Goal: Task Accomplishment & Management: Use online tool/utility

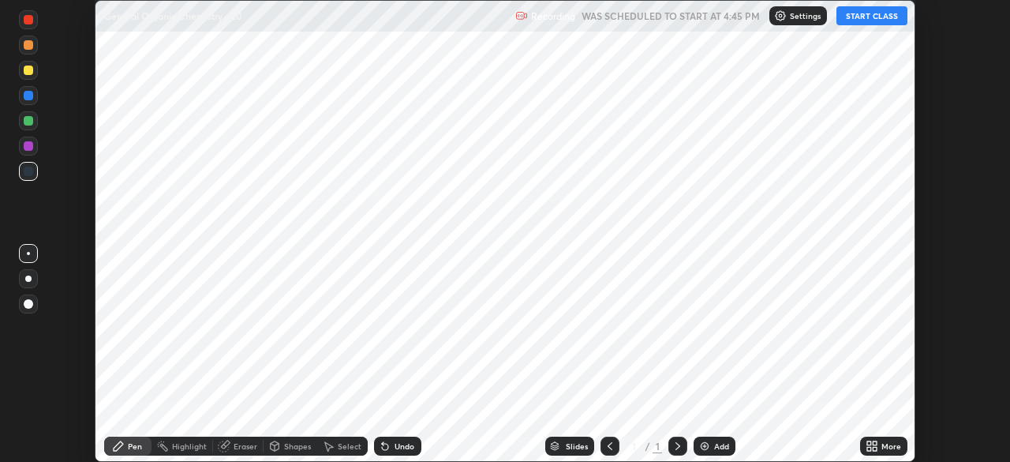
scroll to position [462, 1009]
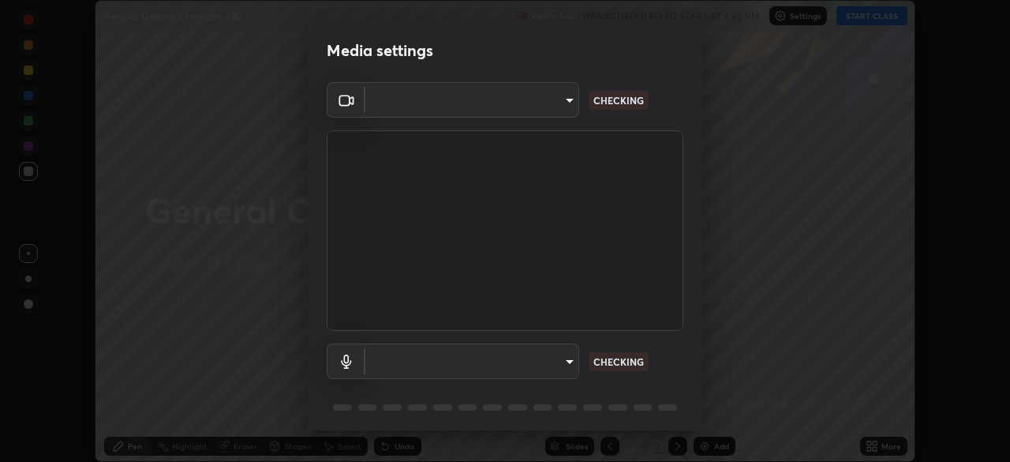
type input "e5f32b9a37d83756d2696e8423a1893a7de7eefef83412cf73fe4da3c4688103"
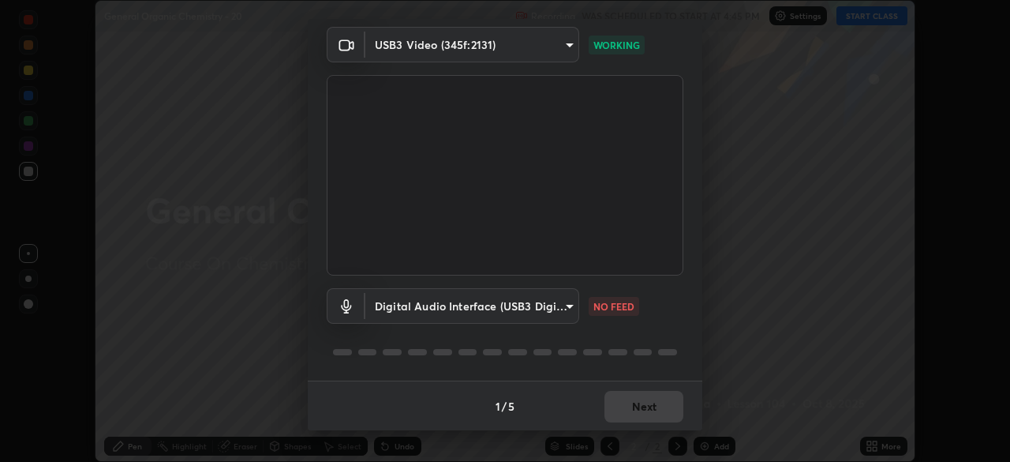
click at [562, 300] on body "Erase all General Organic Chemistry - 20 Recording WAS SCHEDULED TO START AT 4:…" at bounding box center [505, 231] width 1010 height 462
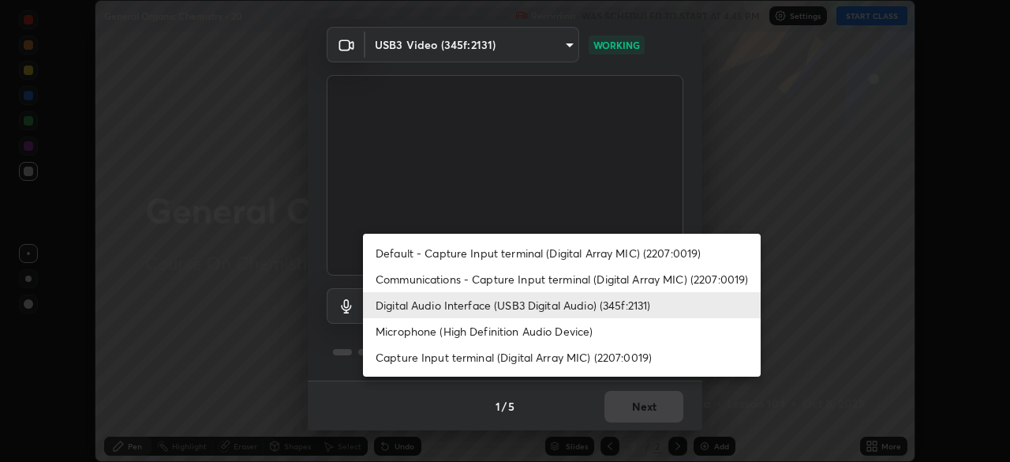
click at [468, 275] on li "Communications - Capture Input terminal (Digital Array MIC) (2207:0019)" at bounding box center [562, 279] width 398 height 26
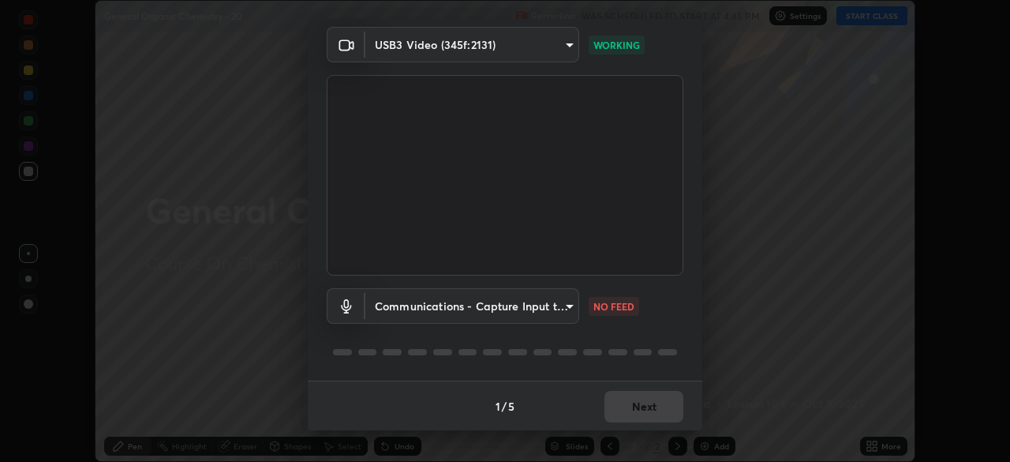
click at [567, 305] on body "Erase all General Organic Chemistry - 20 Recording WAS SCHEDULED TO START AT 4:…" at bounding box center [505, 231] width 1010 height 462
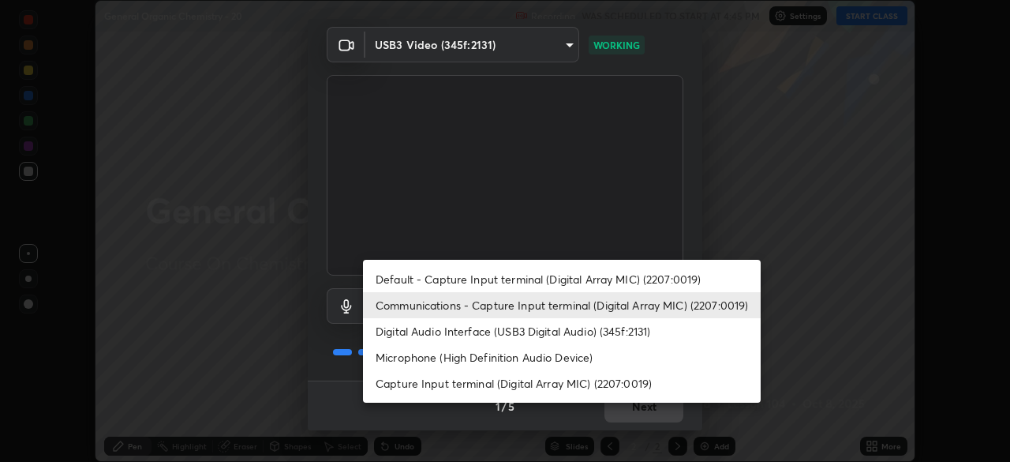
click at [415, 330] on li "Digital Audio Interface (USB3 Digital Audio) (345f:2131)" at bounding box center [562, 331] width 398 height 26
type input "f68c9ba91903ac9ba75504d23ca0c3c26111123a2a7878351e435c492be87537"
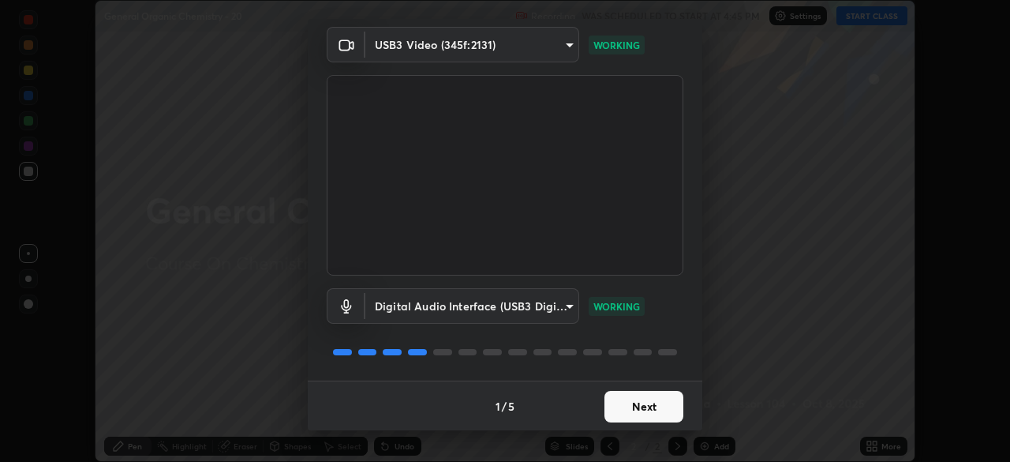
click at [632, 403] on button "Next" at bounding box center [643, 407] width 79 height 32
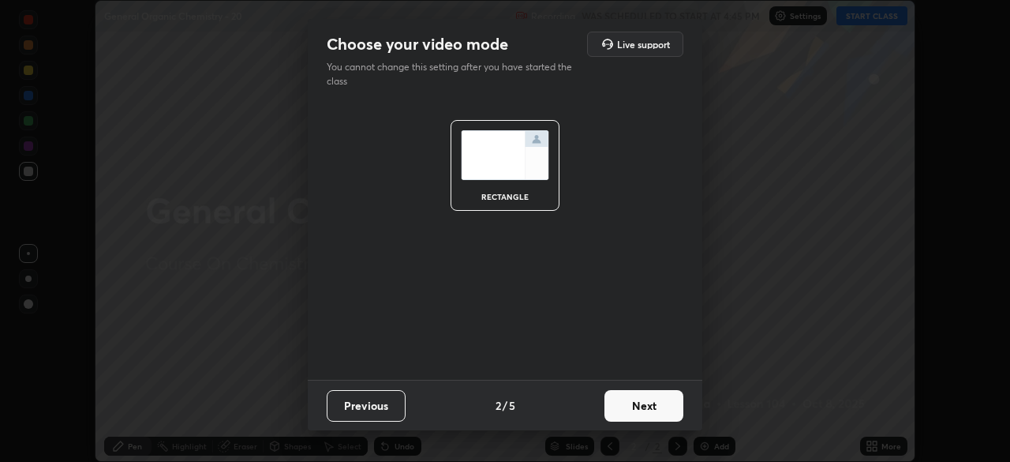
click at [645, 406] on button "Next" at bounding box center [643, 406] width 79 height 32
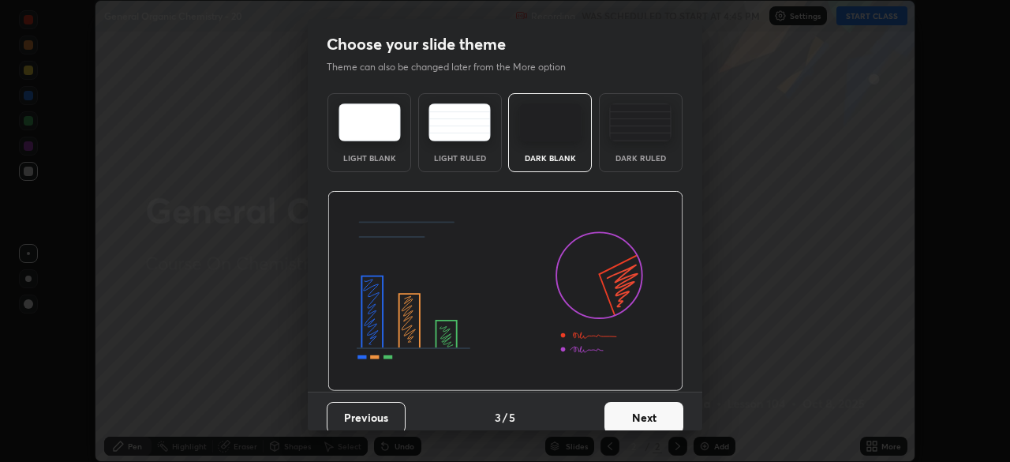
click at [664, 417] on button "Next" at bounding box center [643, 418] width 79 height 32
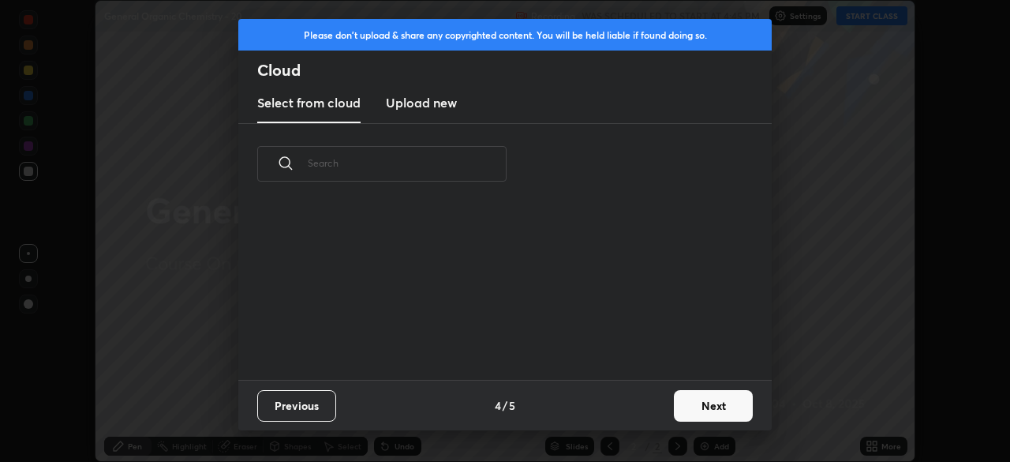
click at [698, 410] on button "Next" at bounding box center [713, 406] width 79 height 32
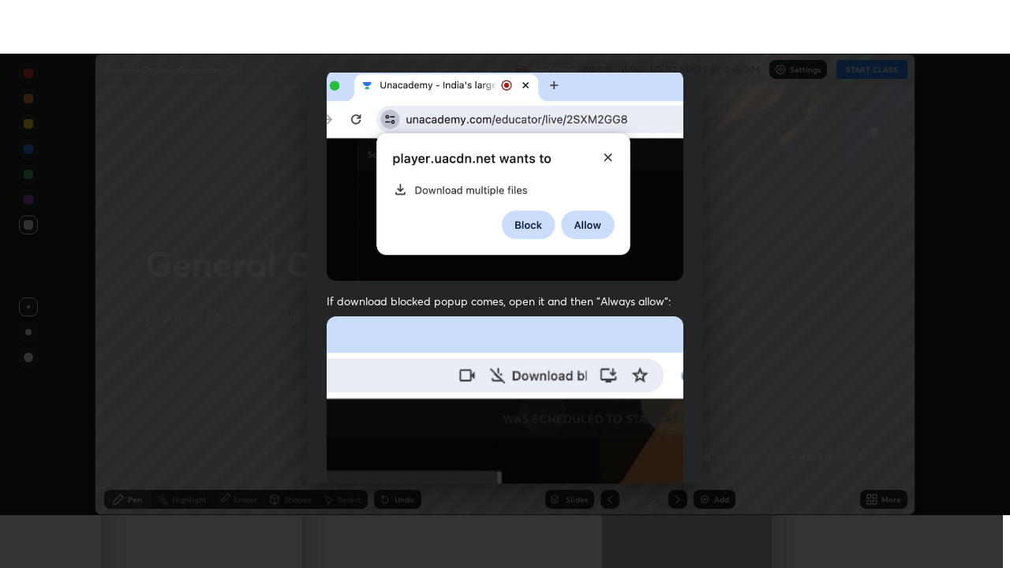
scroll to position [377, 0]
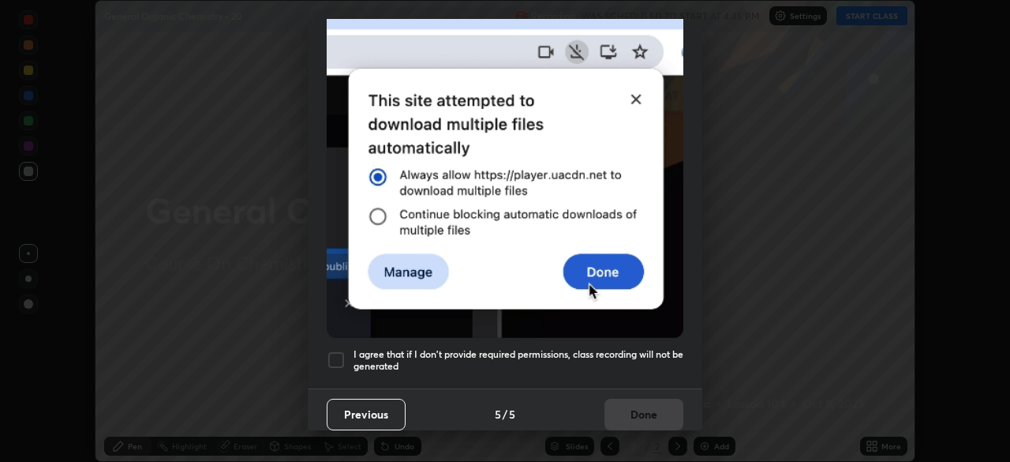
click at [342, 351] on div at bounding box center [336, 359] width 19 height 19
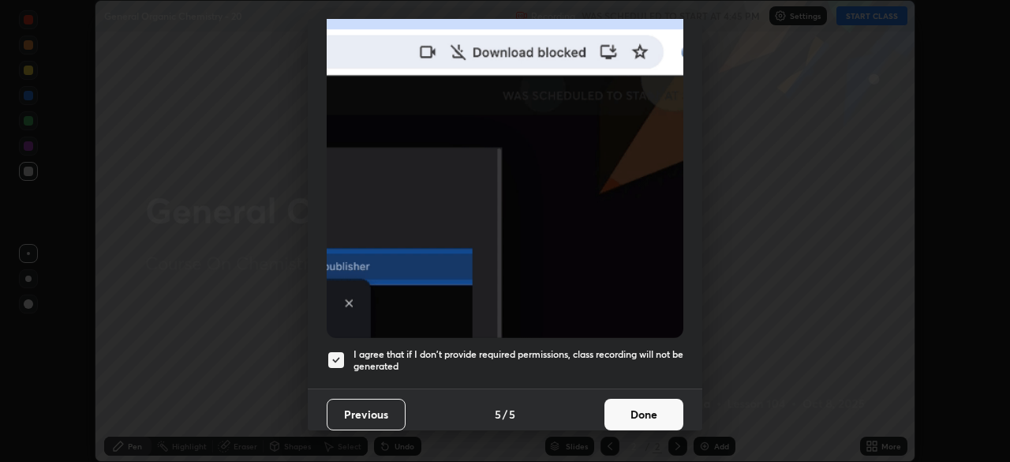
click at [637, 409] on button "Done" at bounding box center [643, 414] width 79 height 32
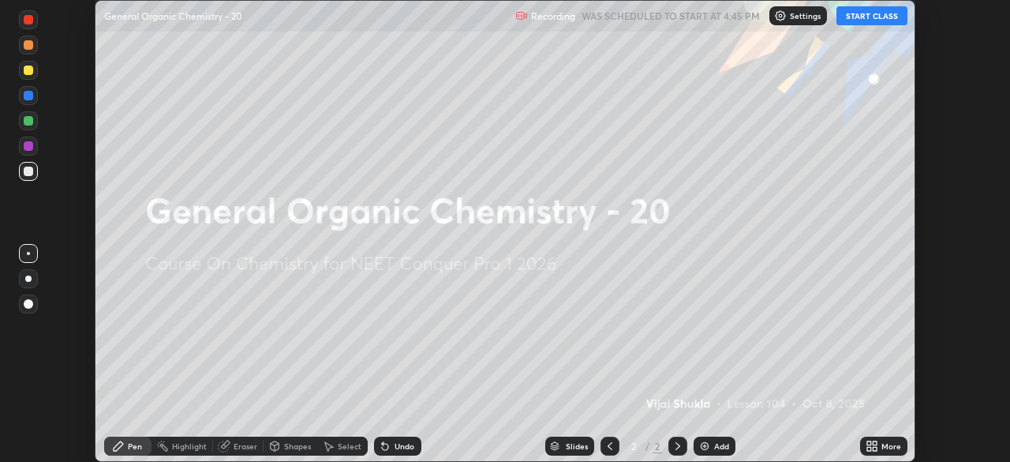
click at [869, 443] on icon at bounding box center [869, 443] width 4 height 4
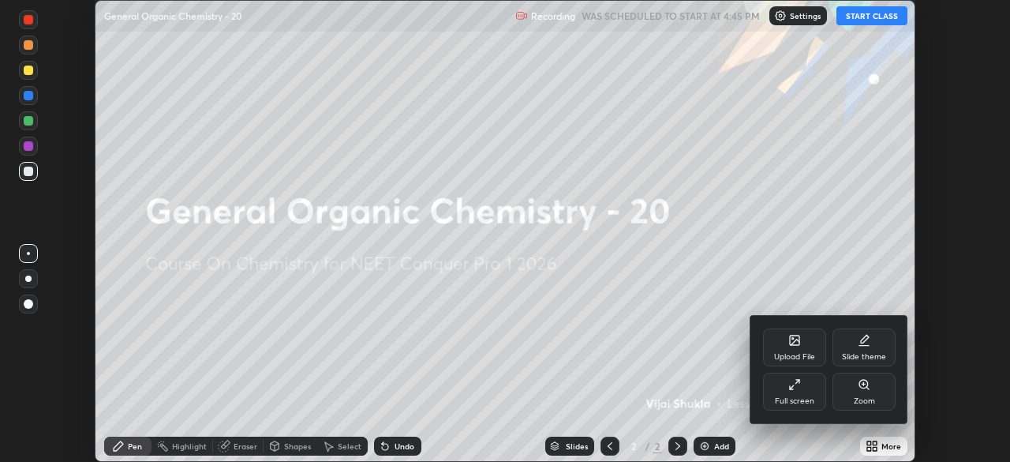
click at [788, 397] on div "Full screen" at bounding box center [794, 401] width 39 height 8
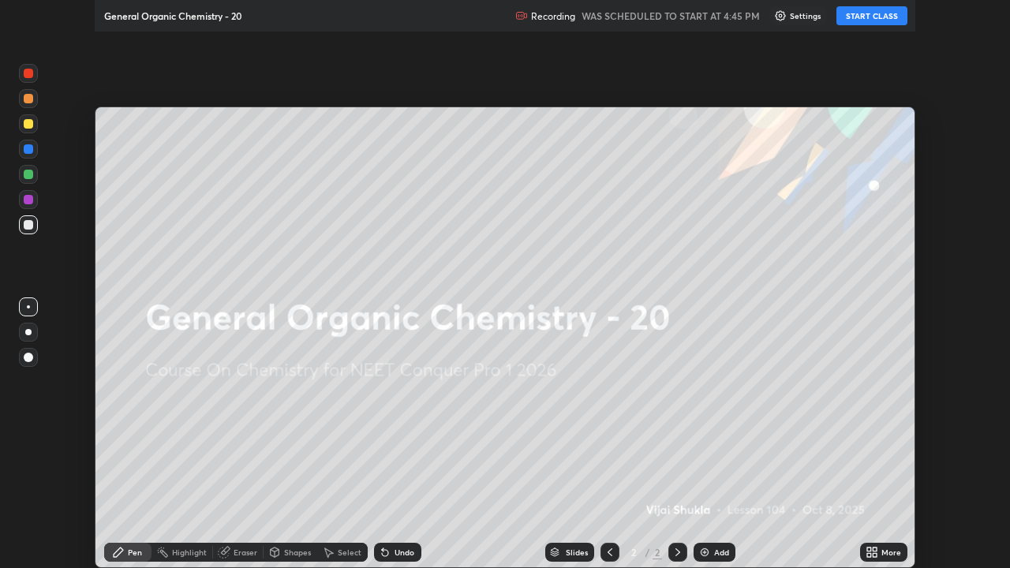
scroll to position [568, 1010]
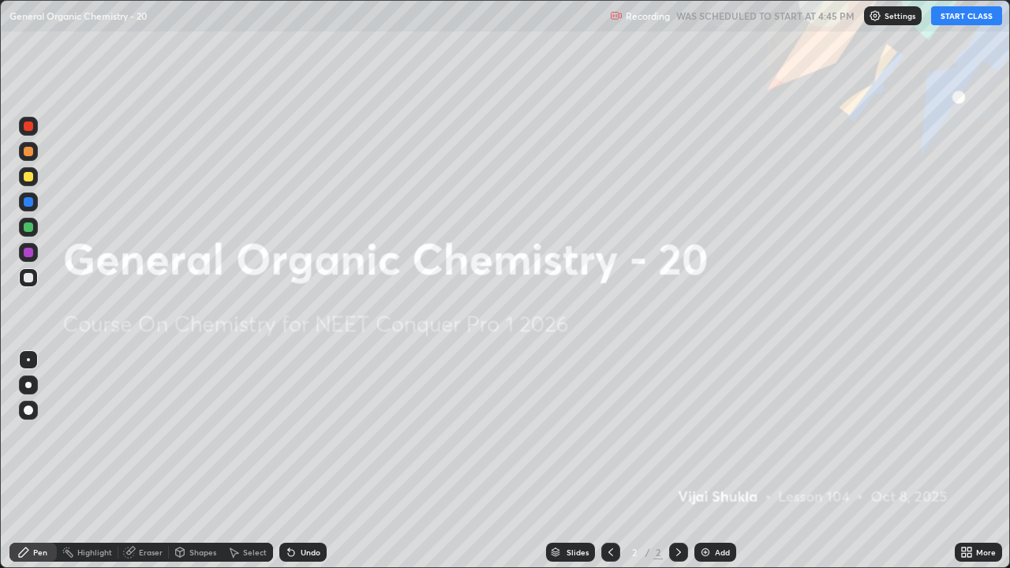
click at [956, 14] on button "START CLASS" at bounding box center [966, 15] width 71 height 19
click at [707, 461] on img at bounding box center [705, 552] width 13 height 13
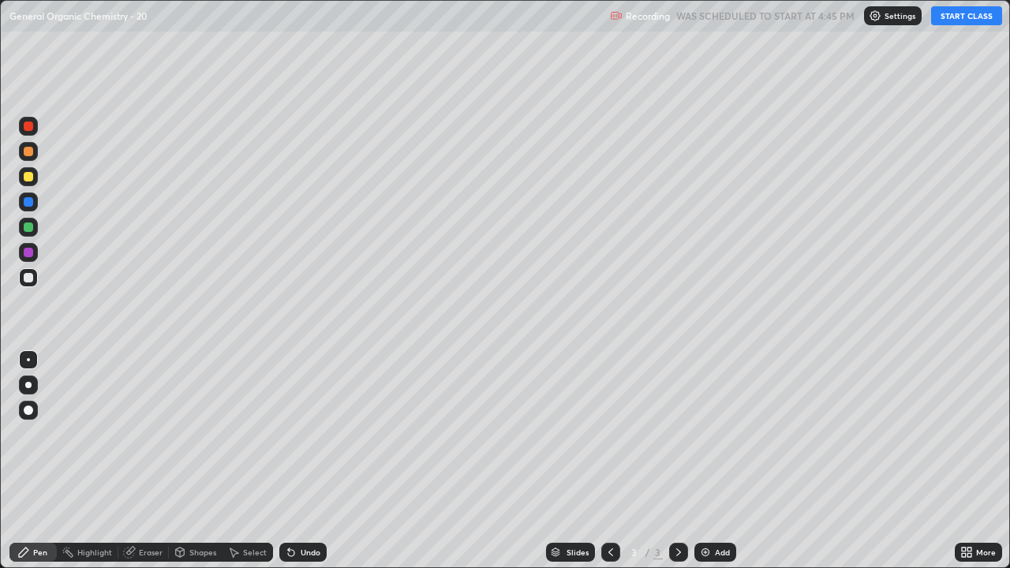
click at [958, 16] on button "START CLASS" at bounding box center [966, 15] width 71 height 19
click at [953, 17] on button "START CLASS" at bounding box center [966, 15] width 71 height 19
click at [31, 275] on div at bounding box center [28, 277] width 9 height 9
click at [30, 387] on div at bounding box center [28, 385] width 6 height 6
click at [26, 158] on div at bounding box center [28, 151] width 19 height 19
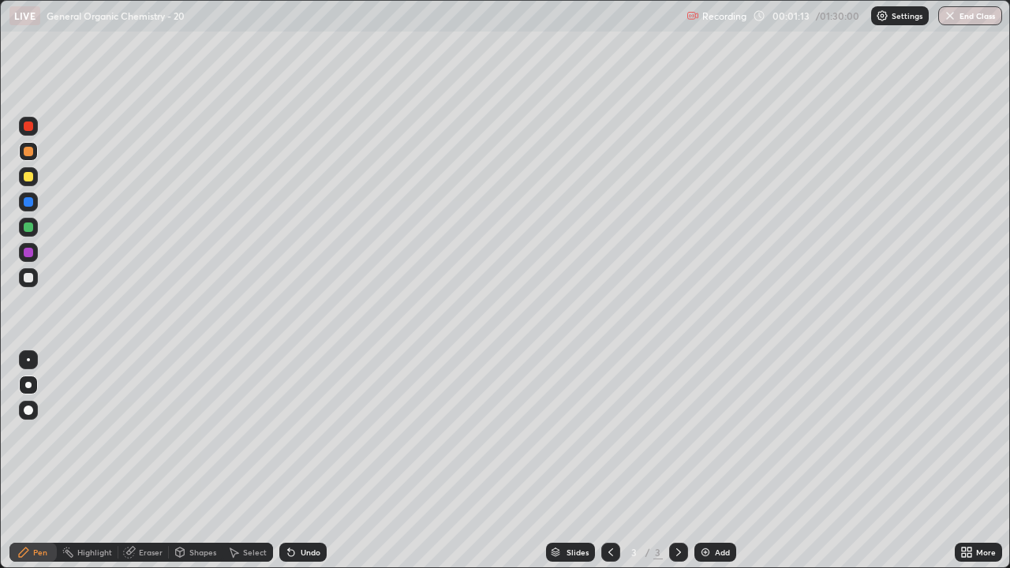
click at [32, 276] on div at bounding box center [28, 277] width 9 height 9
click at [145, 461] on div "Eraser" at bounding box center [143, 552] width 50 height 19
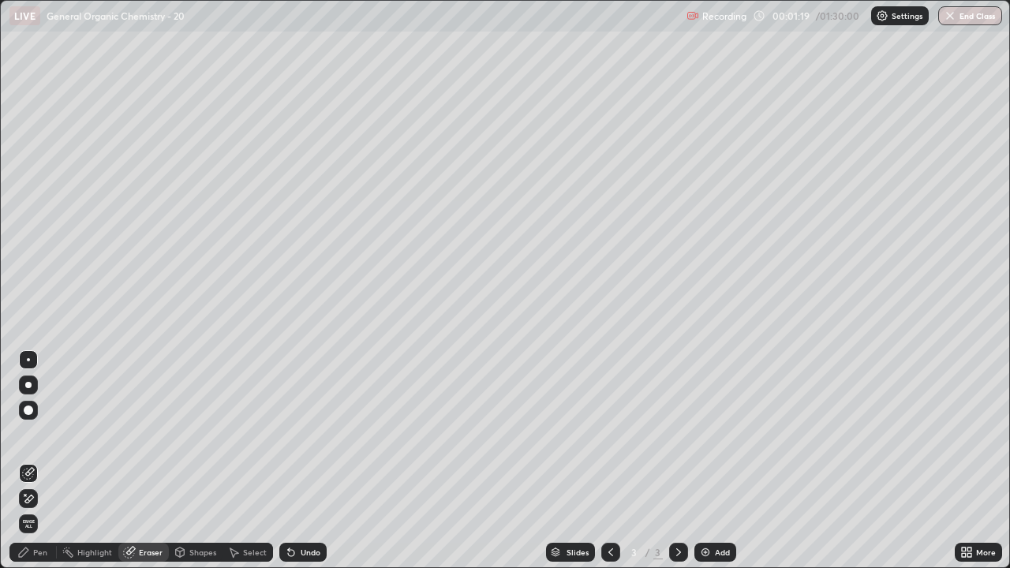
click at [40, 461] on div "Pen" at bounding box center [32, 552] width 47 height 19
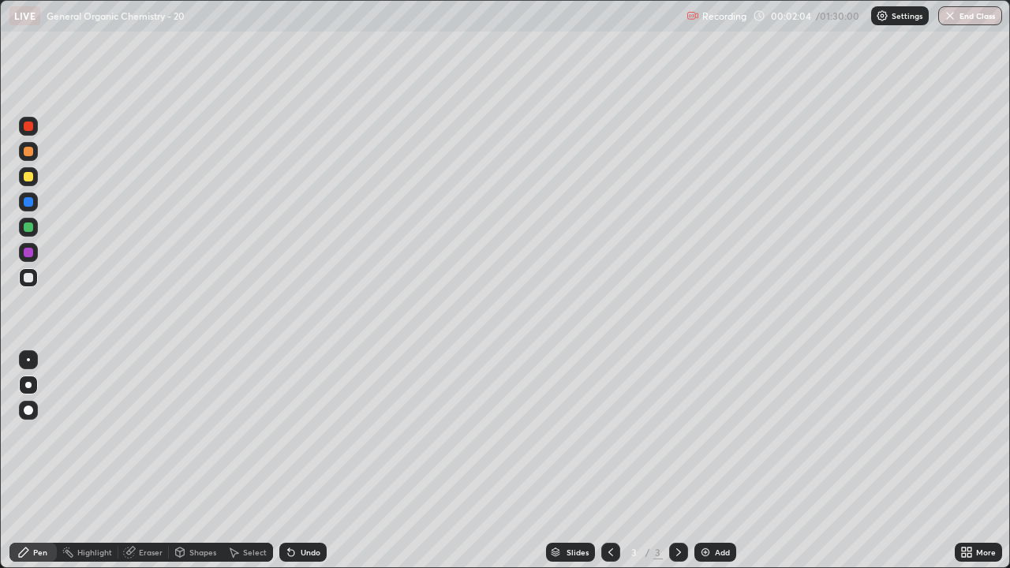
click at [32, 155] on div at bounding box center [28, 151] width 19 height 19
click at [30, 177] on div at bounding box center [28, 176] width 9 height 9
click at [30, 280] on div at bounding box center [28, 277] width 9 height 9
click at [28, 152] on div at bounding box center [28, 151] width 9 height 9
click at [28, 276] on div at bounding box center [28, 277] width 9 height 9
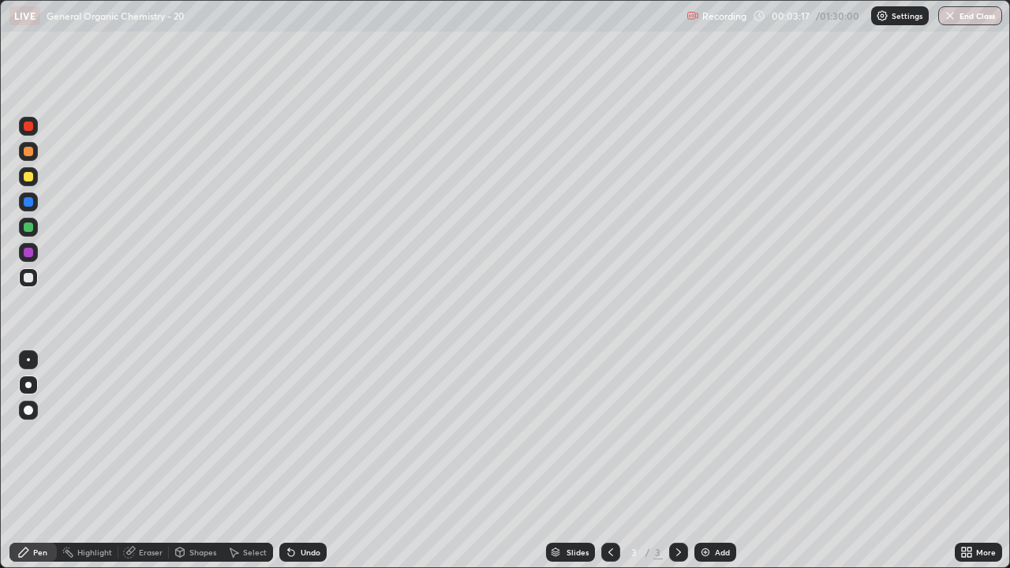
click at [28, 153] on div at bounding box center [28, 151] width 9 height 9
click at [28, 279] on div at bounding box center [28, 277] width 9 height 9
click at [25, 155] on div at bounding box center [28, 151] width 9 height 9
click at [28, 279] on div at bounding box center [28, 277] width 9 height 9
click at [679, 461] on icon at bounding box center [678, 552] width 13 height 13
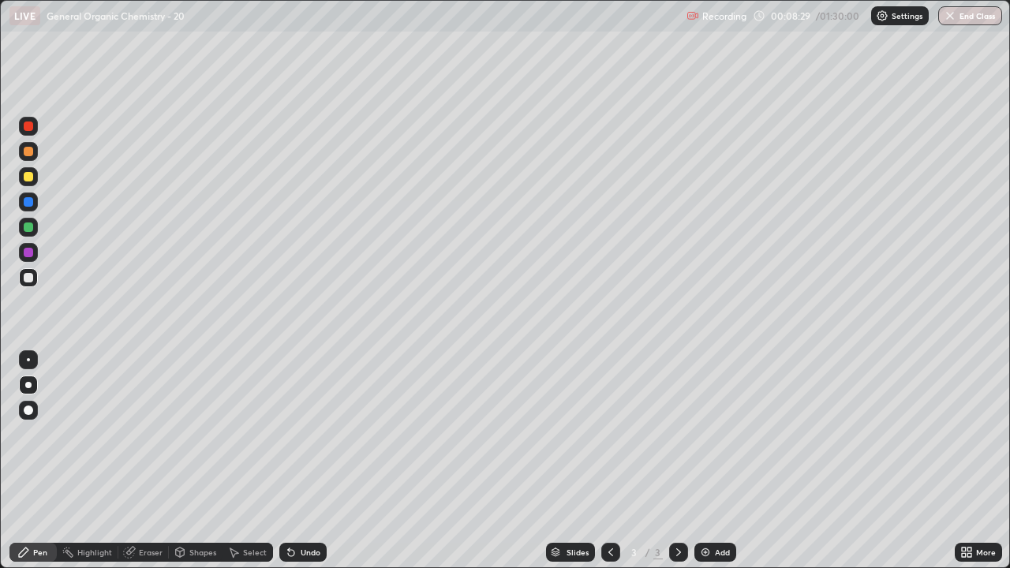
click at [707, 461] on img at bounding box center [705, 552] width 13 height 13
click at [33, 278] on div at bounding box center [28, 277] width 19 height 19
click at [144, 461] on div "Eraser" at bounding box center [151, 552] width 24 height 8
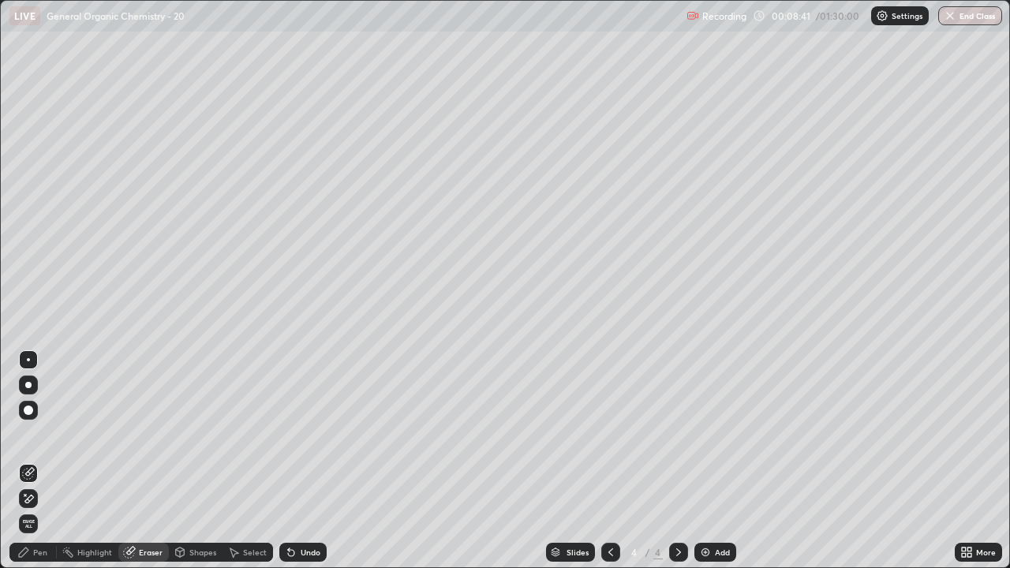
click at [41, 461] on div "Pen" at bounding box center [40, 552] width 14 height 8
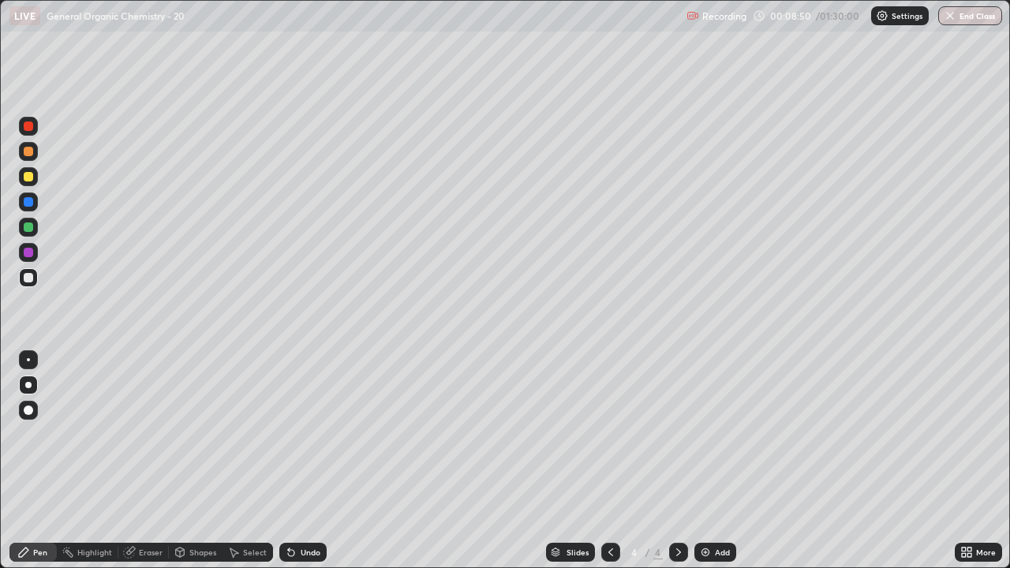
click at [144, 461] on div "Eraser" at bounding box center [151, 552] width 24 height 8
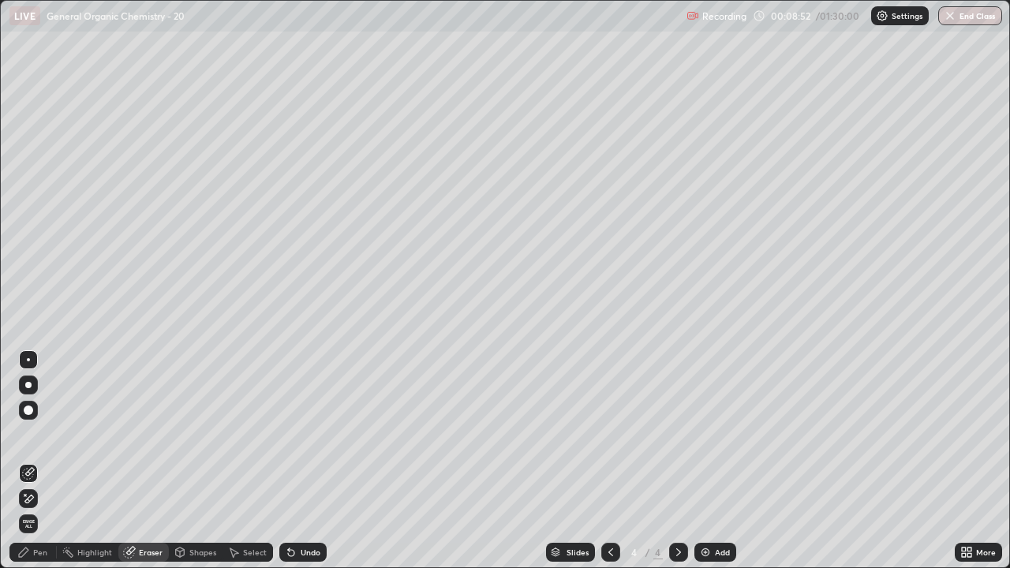
click at [39, 461] on div "Pen" at bounding box center [40, 552] width 14 height 8
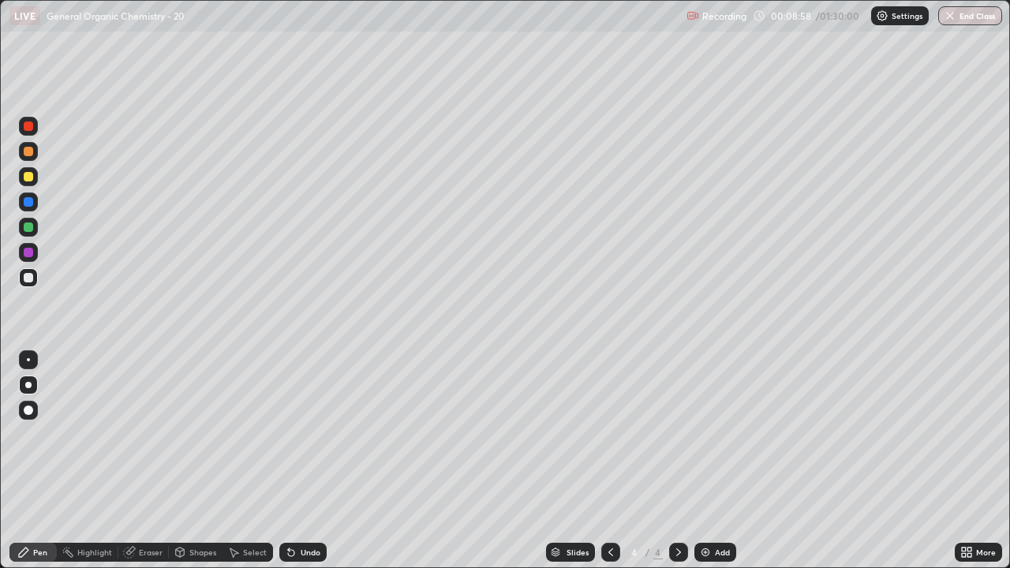
click at [28, 155] on div at bounding box center [28, 151] width 9 height 9
click at [25, 279] on div at bounding box center [28, 277] width 9 height 9
click at [28, 155] on div at bounding box center [28, 151] width 9 height 9
click at [28, 271] on div at bounding box center [28, 277] width 19 height 19
click at [29, 144] on div at bounding box center [28, 151] width 19 height 19
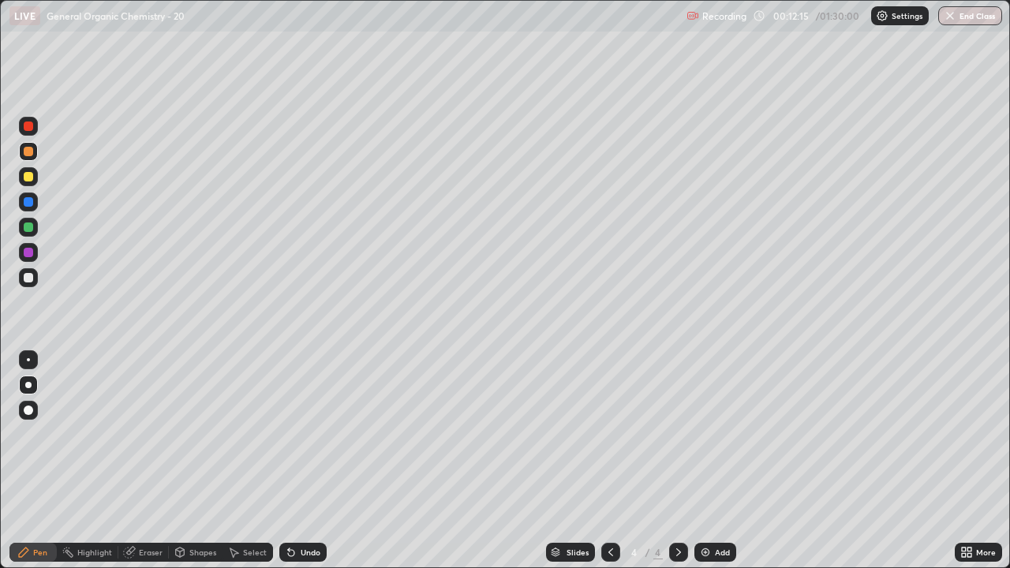
click at [32, 278] on div at bounding box center [28, 277] width 9 height 9
click at [32, 155] on div at bounding box center [28, 151] width 9 height 9
click at [23, 281] on div at bounding box center [28, 277] width 19 height 19
click at [710, 461] on div "Add" at bounding box center [715, 552] width 42 height 19
click at [30, 281] on div at bounding box center [28, 277] width 9 height 9
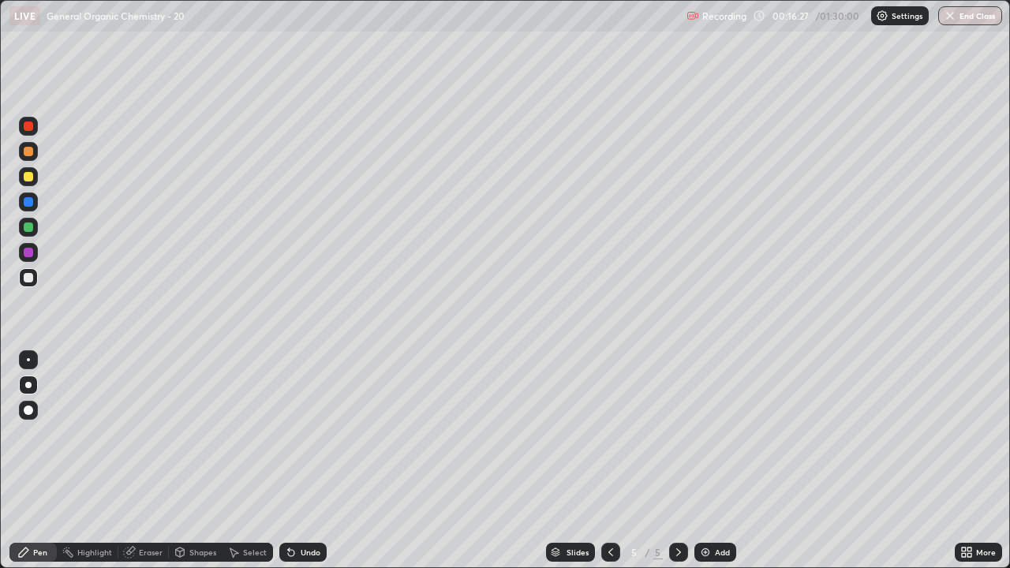
click at [137, 461] on div "Eraser" at bounding box center [143, 552] width 50 height 19
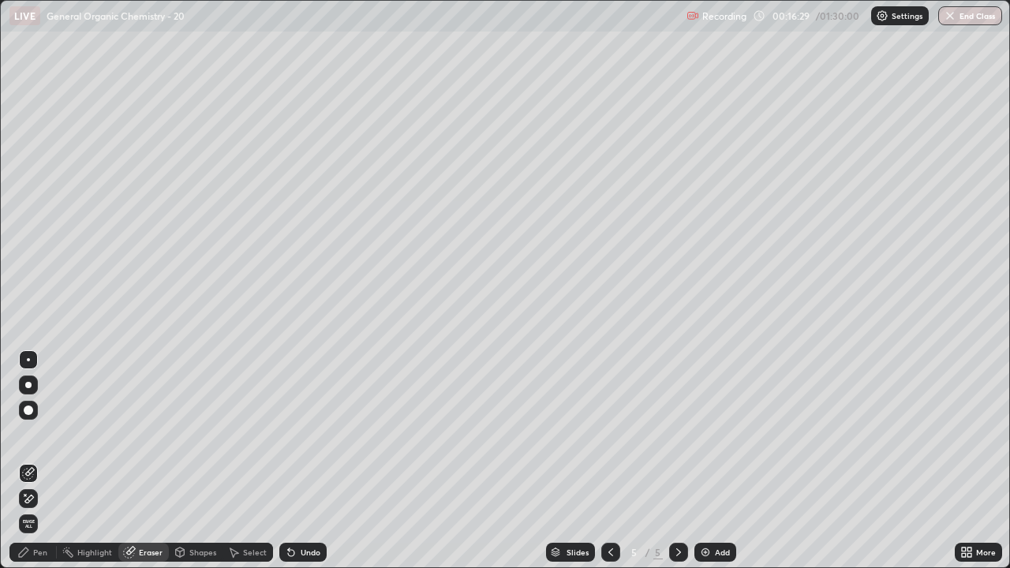
click at [39, 461] on div "Pen" at bounding box center [32, 552] width 47 height 19
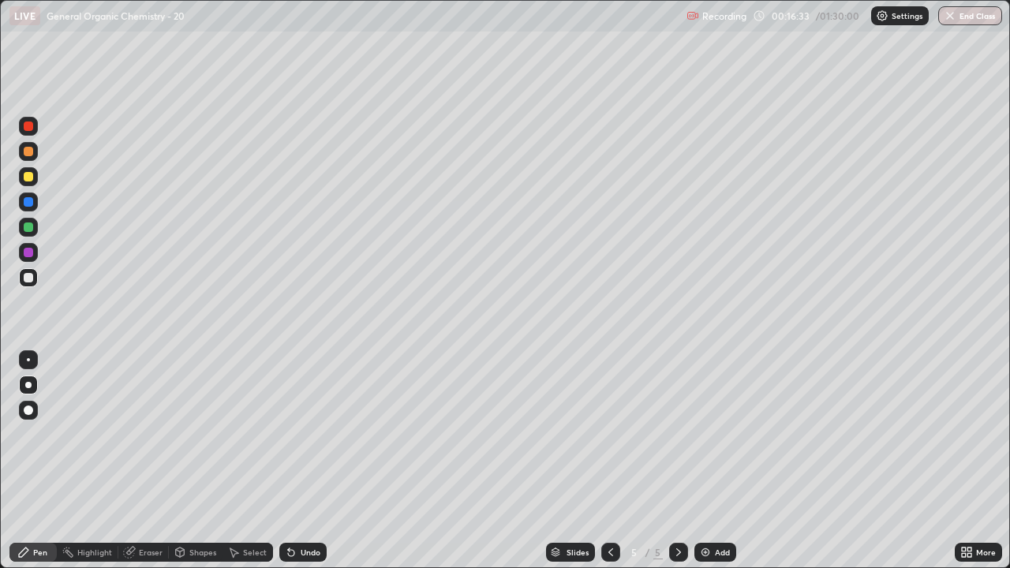
click at [30, 153] on div at bounding box center [28, 151] width 9 height 9
click at [30, 178] on div at bounding box center [28, 176] width 9 height 9
click at [712, 461] on div "Add" at bounding box center [715, 552] width 42 height 19
click at [36, 279] on div at bounding box center [28, 277] width 19 height 19
click at [137, 461] on div "Eraser" at bounding box center [143, 552] width 50 height 19
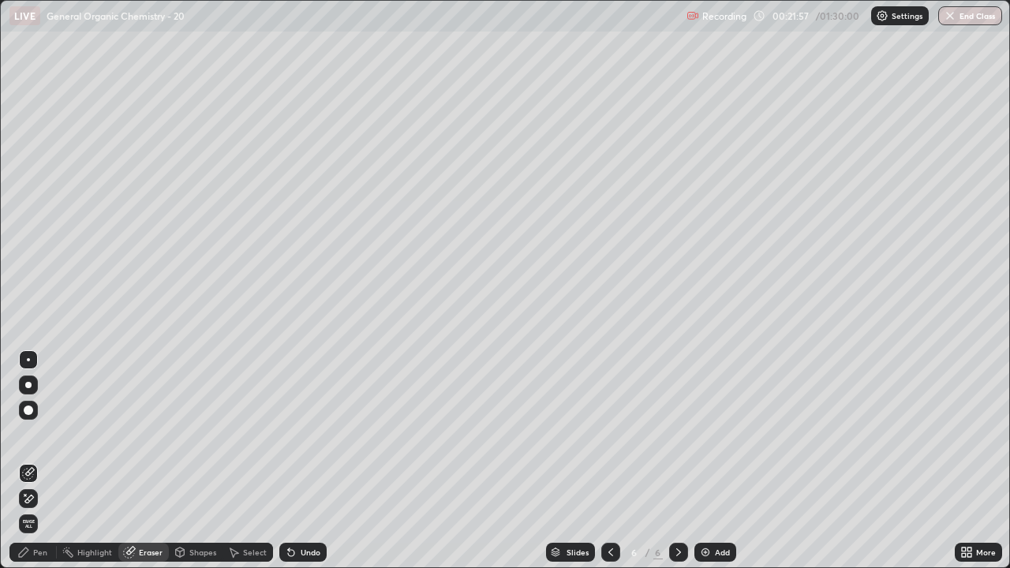
click at [44, 461] on div "Pen" at bounding box center [32, 552] width 47 height 19
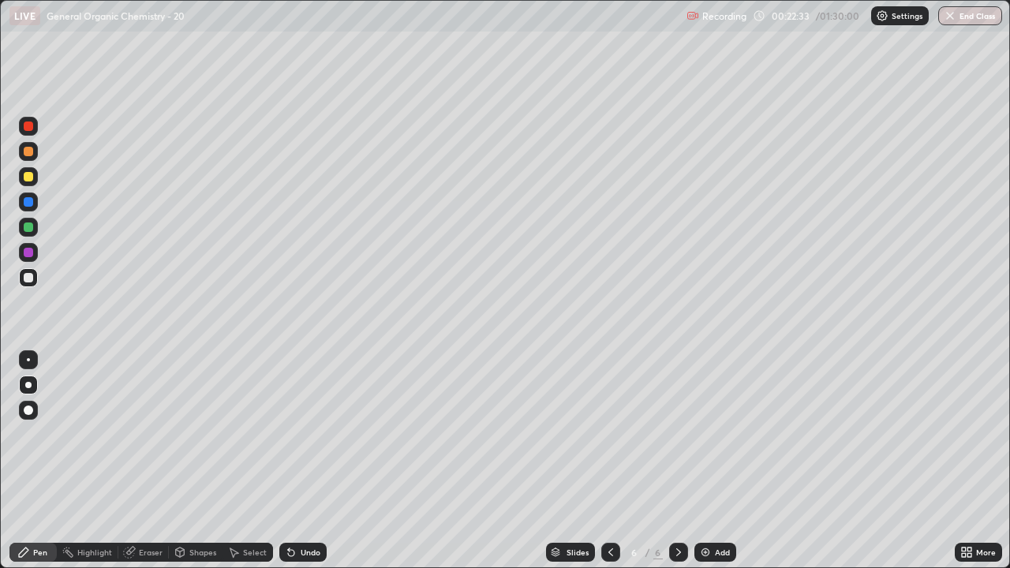
click at [34, 153] on div at bounding box center [28, 151] width 19 height 19
click at [28, 149] on div at bounding box center [28, 151] width 9 height 9
click at [30, 275] on div at bounding box center [28, 277] width 9 height 9
click at [30, 155] on div at bounding box center [28, 151] width 9 height 9
click at [24, 174] on div at bounding box center [28, 176] width 9 height 9
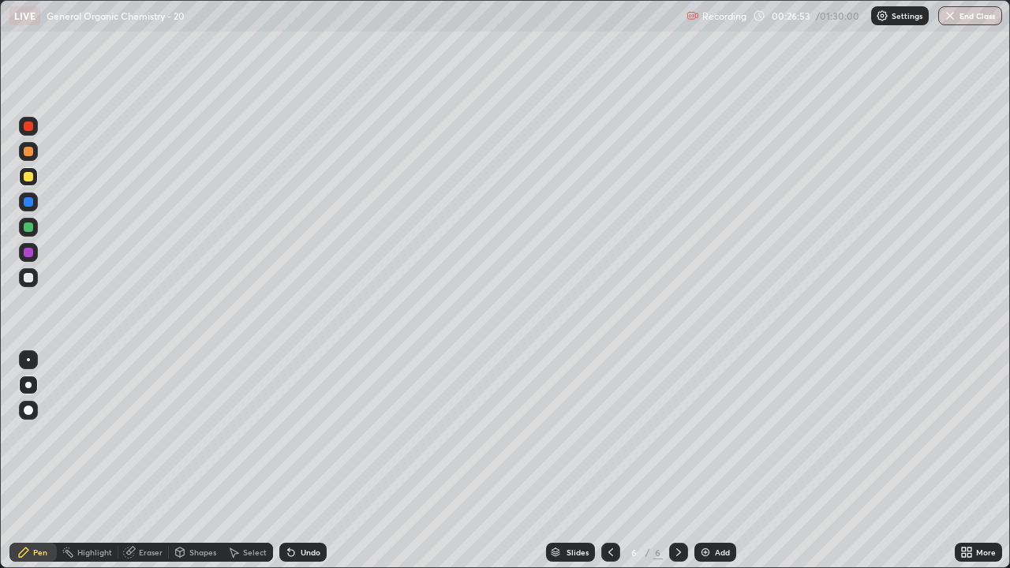
click at [152, 461] on div "Eraser" at bounding box center [143, 552] width 50 height 19
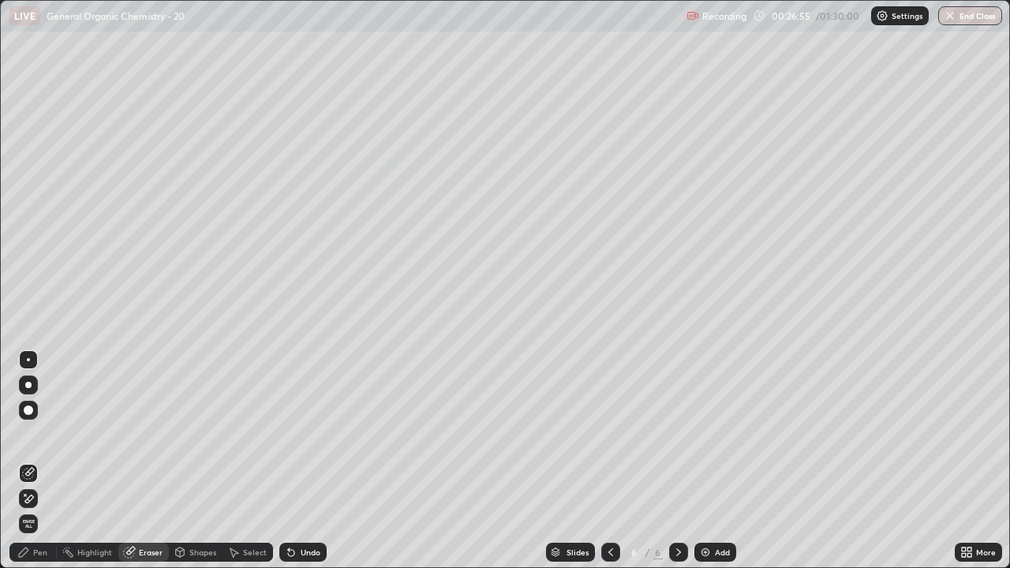
click at [36, 461] on div "Pen" at bounding box center [40, 552] width 14 height 8
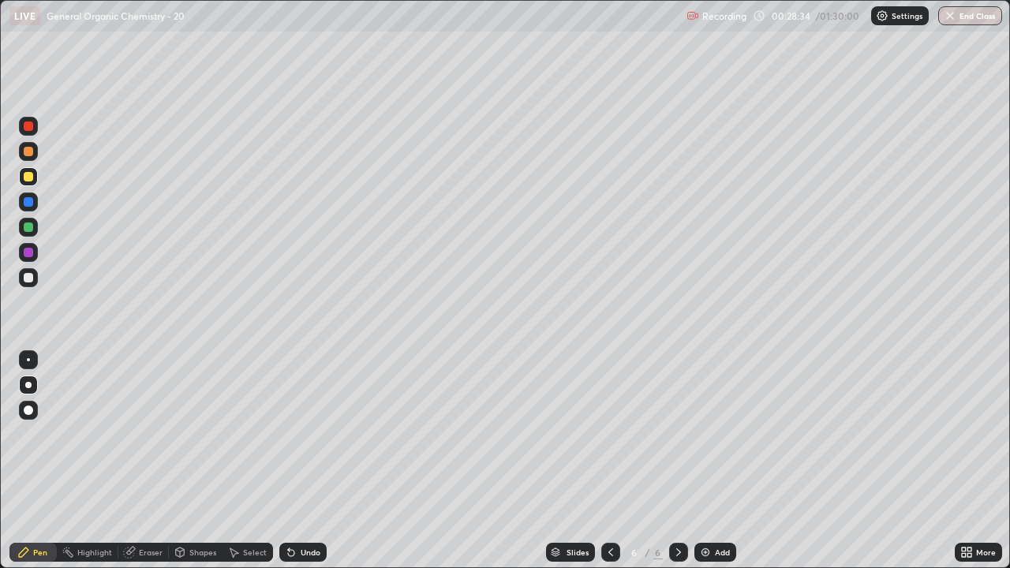
click at [694, 461] on div "Add" at bounding box center [715, 552] width 42 height 19
click at [25, 279] on div at bounding box center [28, 277] width 9 height 9
click at [35, 157] on div at bounding box center [28, 151] width 19 height 19
click at [27, 275] on div at bounding box center [28, 277] width 9 height 9
click at [710, 461] on div "Add" at bounding box center [715, 552] width 42 height 19
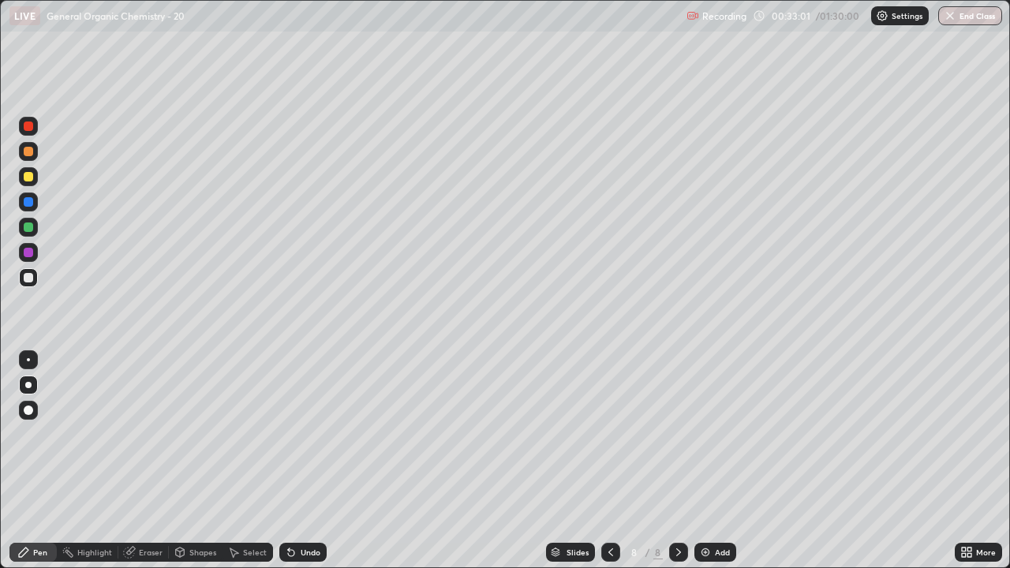
click at [27, 279] on div at bounding box center [28, 277] width 9 height 9
click at [148, 461] on div "Eraser" at bounding box center [151, 552] width 24 height 8
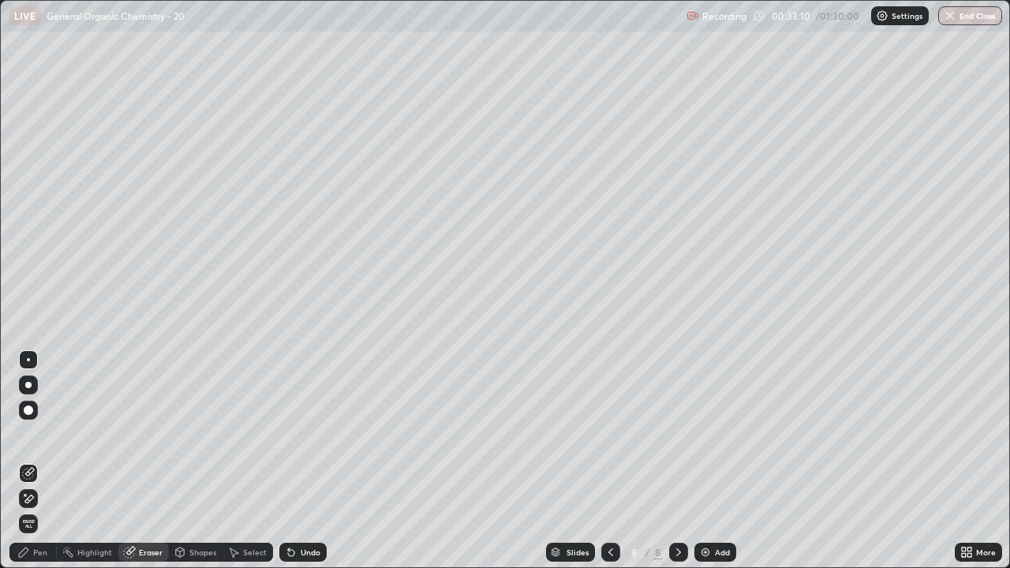
click at [33, 461] on div "Pen" at bounding box center [40, 552] width 14 height 8
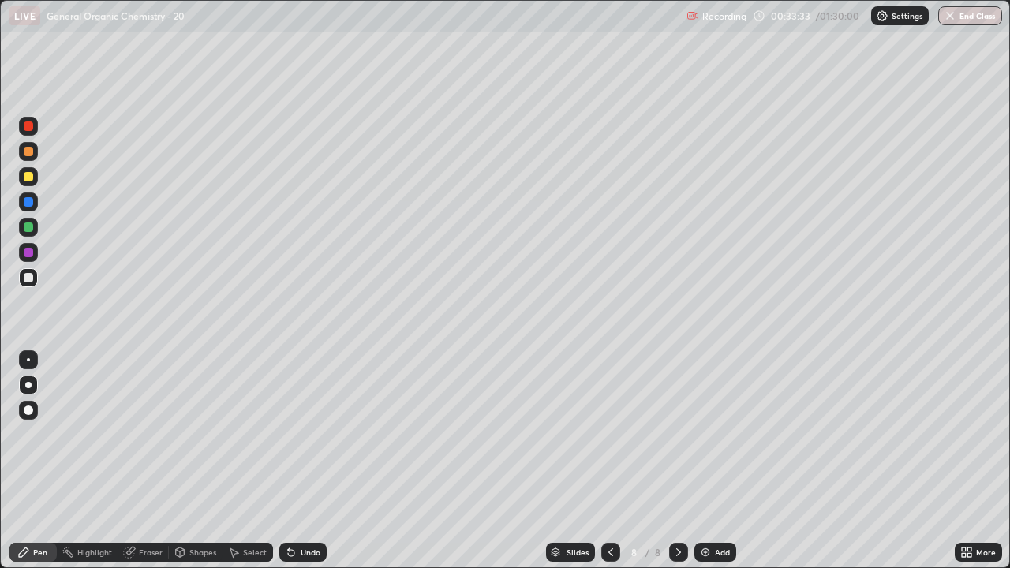
click at [28, 151] on div at bounding box center [28, 151] width 9 height 9
click at [25, 278] on div at bounding box center [28, 277] width 9 height 9
click at [144, 461] on div "Eraser" at bounding box center [151, 552] width 24 height 8
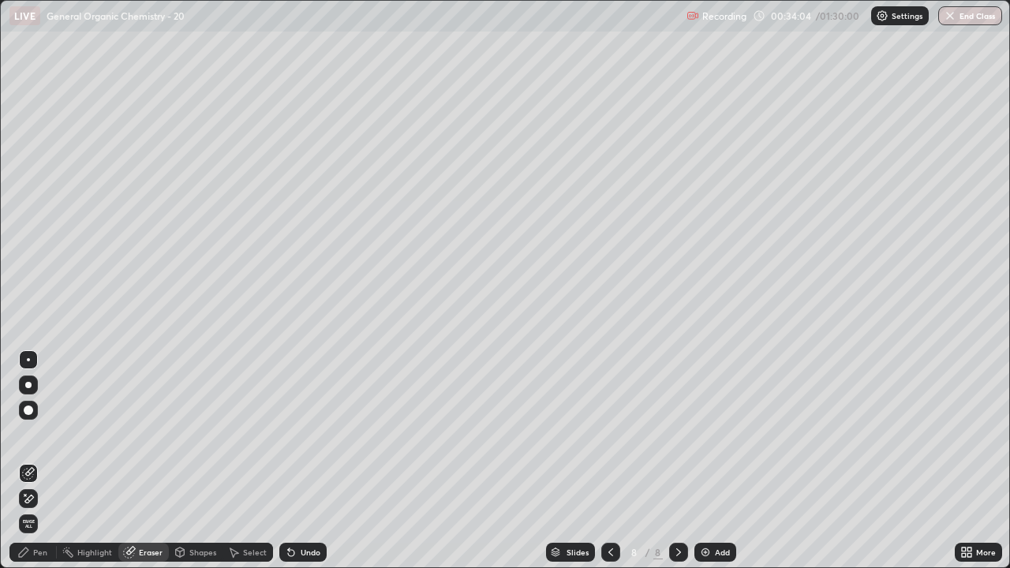
click at [35, 461] on div "Pen" at bounding box center [32, 552] width 47 height 19
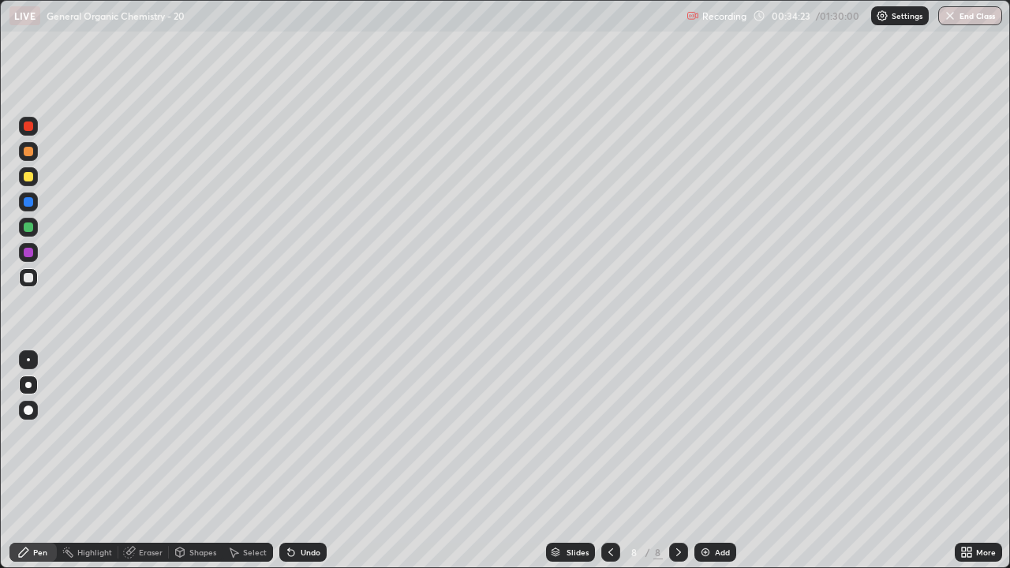
click at [30, 155] on div at bounding box center [28, 151] width 9 height 9
click at [28, 282] on div at bounding box center [28, 277] width 9 height 9
click at [147, 461] on div "Eraser" at bounding box center [151, 552] width 24 height 8
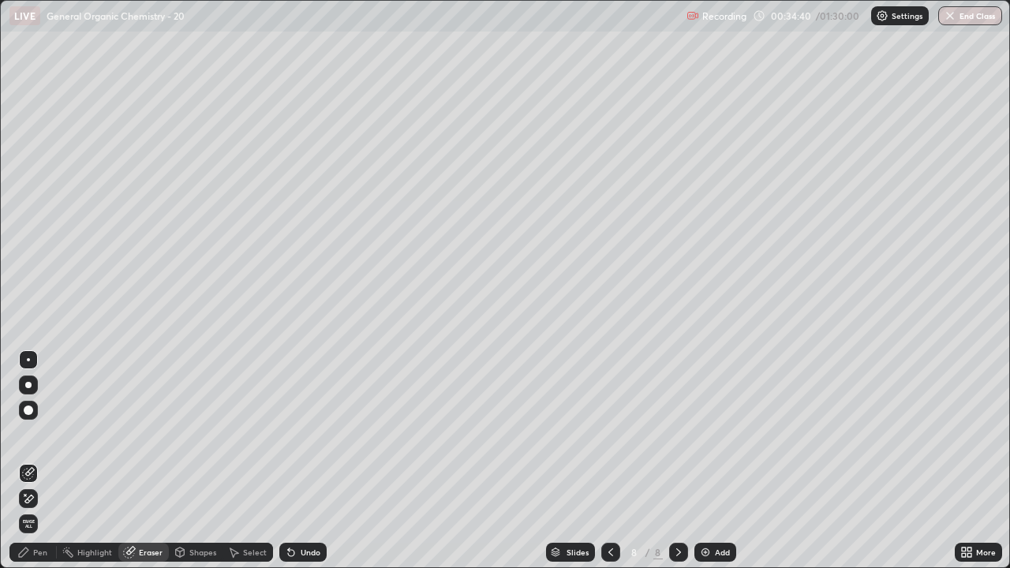
click at [41, 461] on div "Pen" at bounding box center [32, 552] width 47 height 19
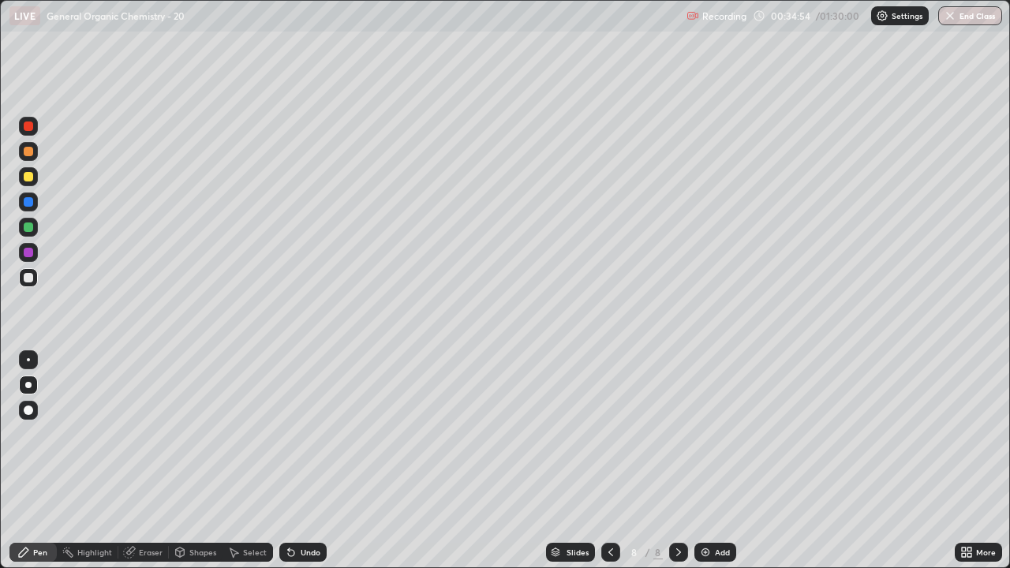
click at [139, 461] on div "Eraser" at bounding box center [151, 552] width 24 height 8
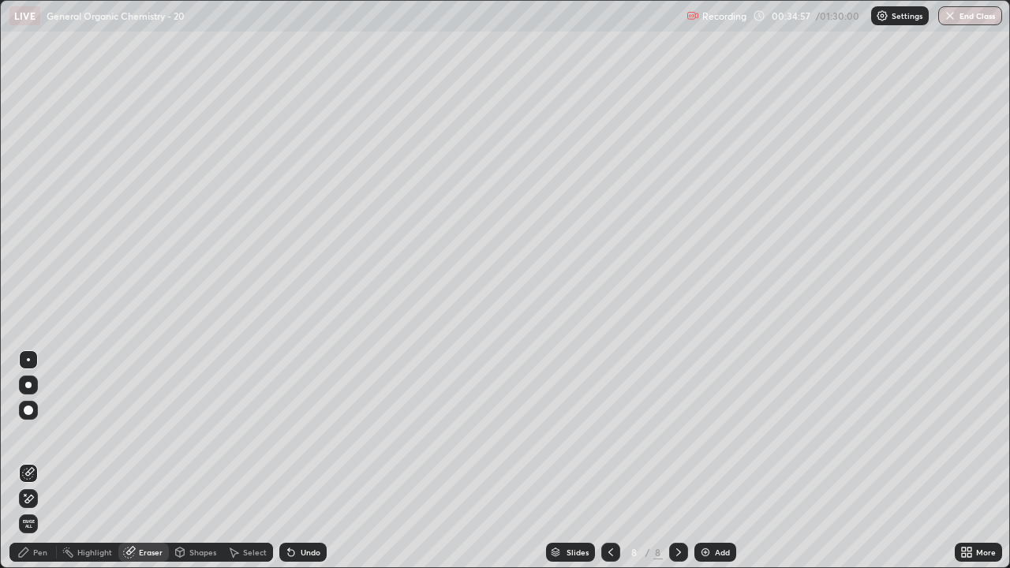
click at [41, 461] on div "Pen" at bounding box center [32, 552] width 47 height 19
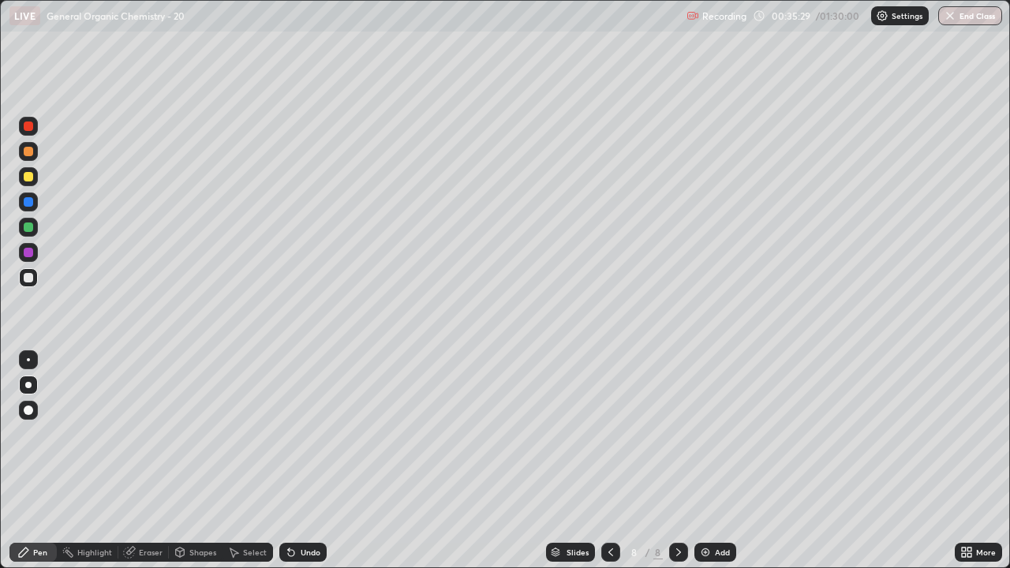
click at [28, 178] on div at bounding box center [28, 176] width 9 height 9
click at [28, 281] on div at bounding box center [28, 277] width 9 height 9
click at [149, 461] on div "Eraser" at bounding box center [151, 552] width 24 height 8
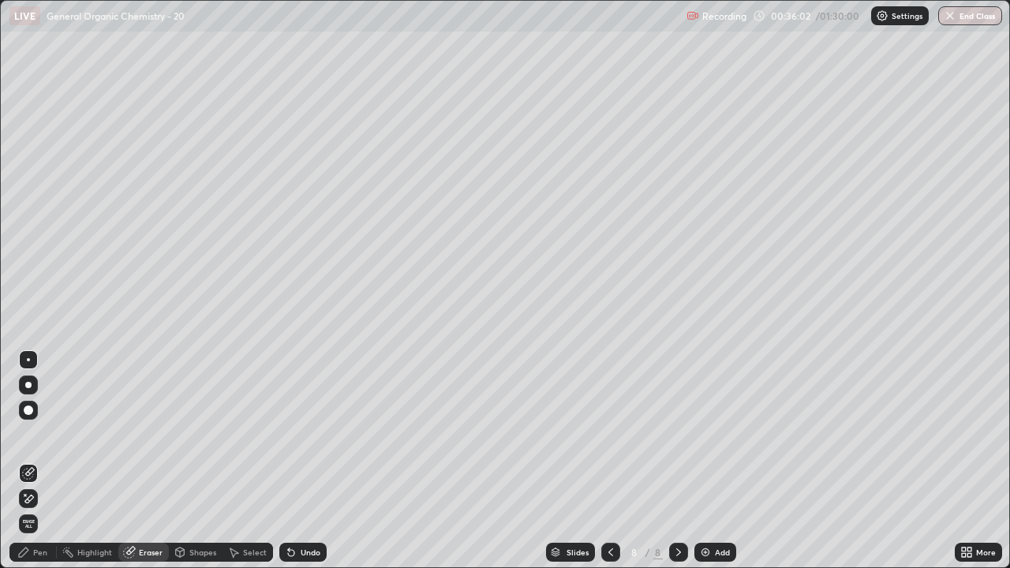
click at [43, 461] on div "Pen" at bounding box center [40, 552] width 14 height 8
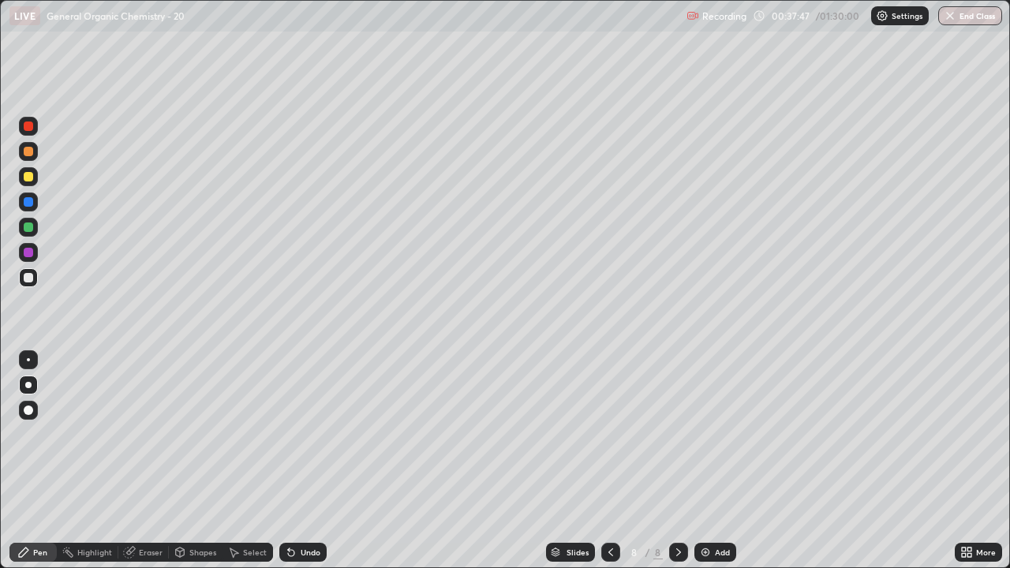
click at [137, 461] on div "Eraser" at bounding box center [143, 552] width 50 height 19
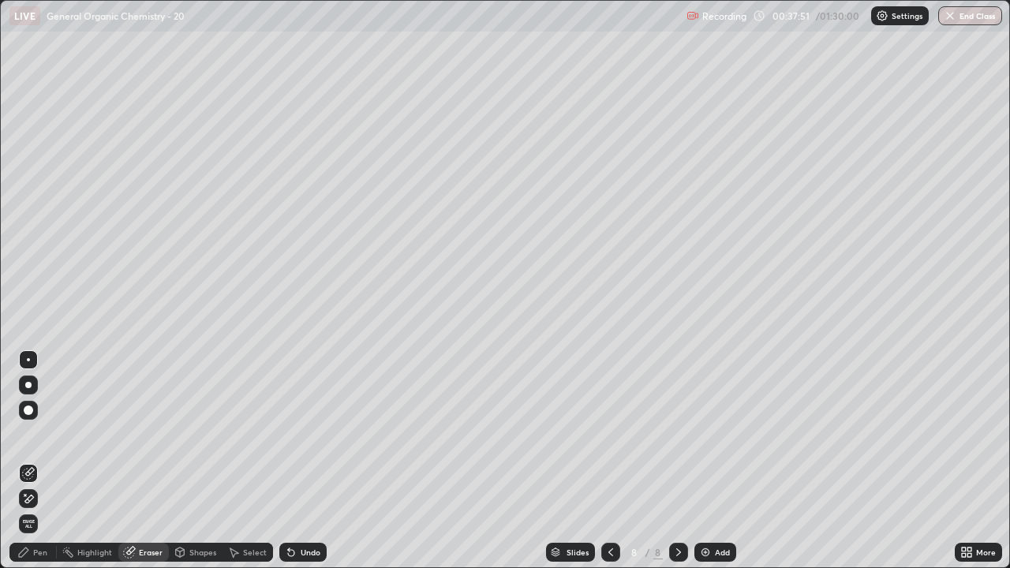
click at [35, 461] on div "Pen" at bounding box center [40, 552] width 14 height 8
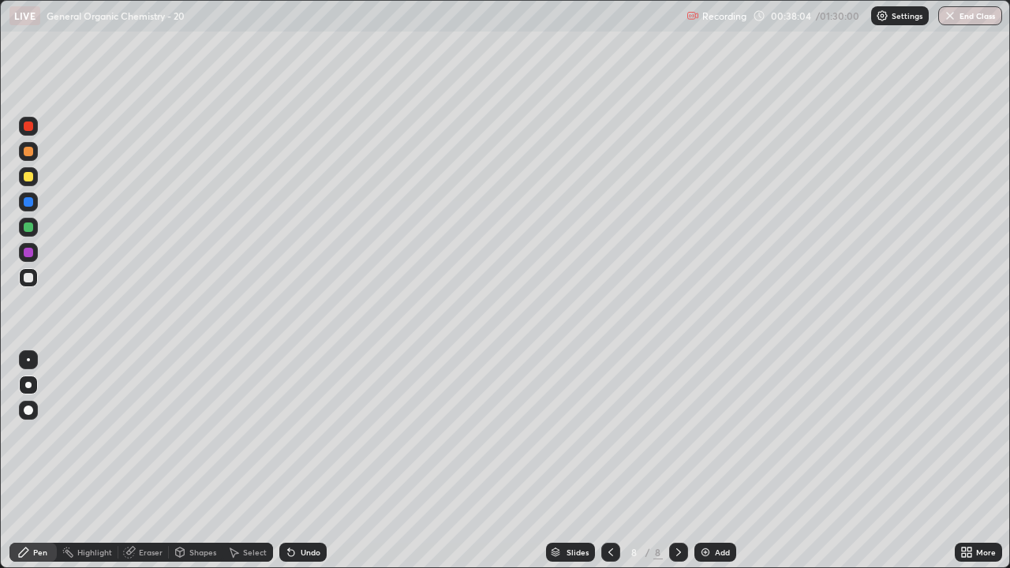
click at [25, 154] on div at bounding box center [28, 151] width 9 height 9
click at [148, 461] on div "Eraser" at bounding box center [151, 552] width 24 height 8
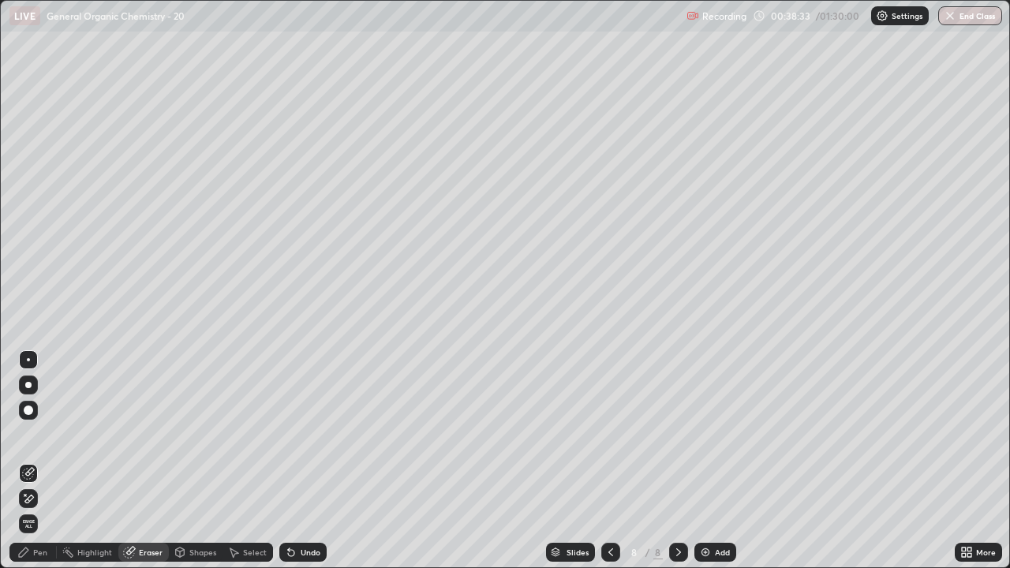
click at [41, 461] on div "Pen" at bounding box center [40, 552] width 14 height 8
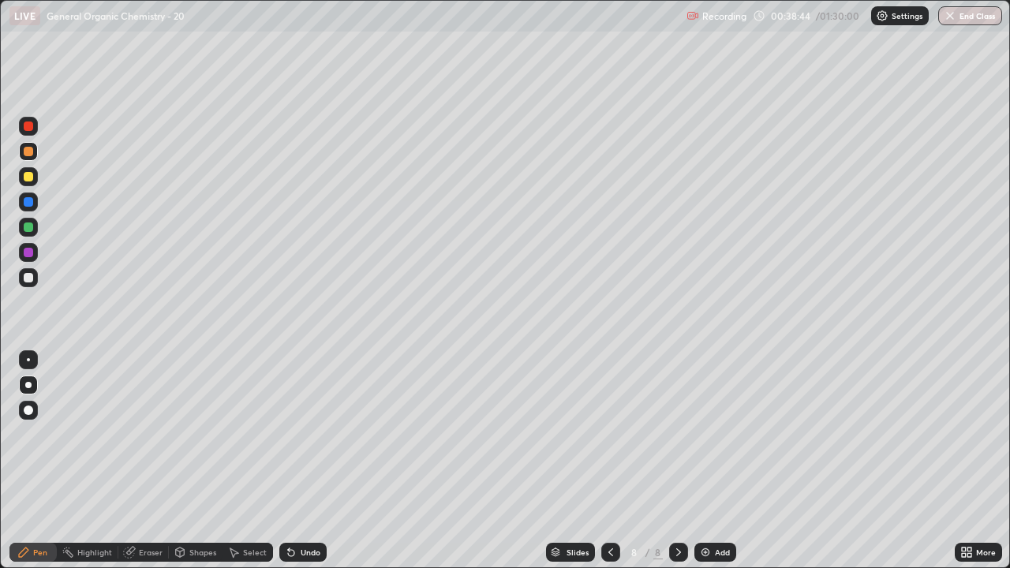
click at [28, 281] on div at bounding box center [28, 277] width 9 height 9
click at [28, 175] on div at bounding box center [28, 176] width 9 height 9
click at [672, 461] on icon at bounding box center [678, 552] width 13 height 13
click at [710, 461] on div "Add" at bounding box center [715, 552] width 42 height 19
click at [34, 280] on div at bounding box center [28, 277] width 19 height 19
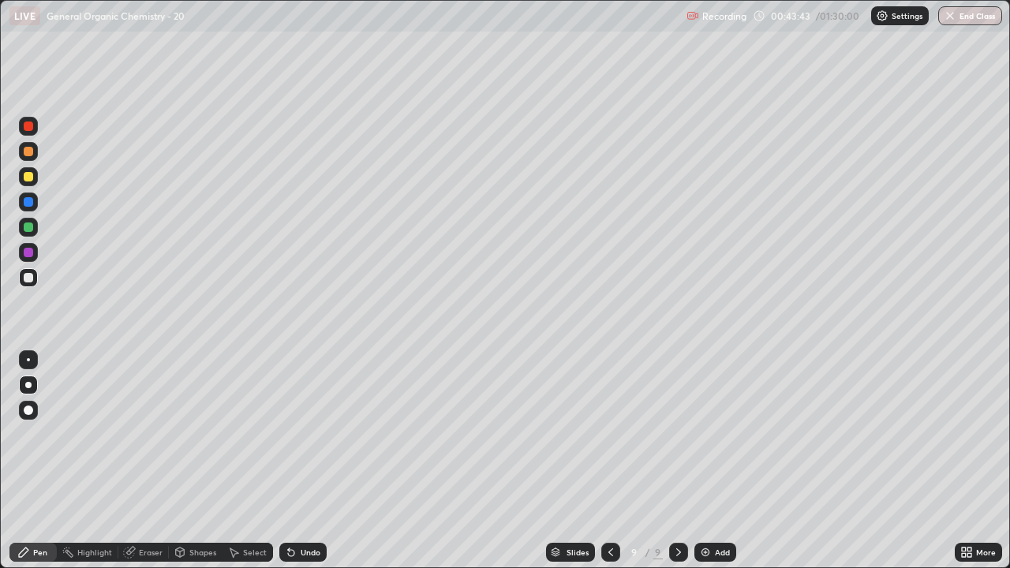
click at [29, 151] on div at bounding box center [28, 151] width 9 height 9
click at [150, 461] on div "Eraser" at bounding box center [151, 552] width 24 height 8
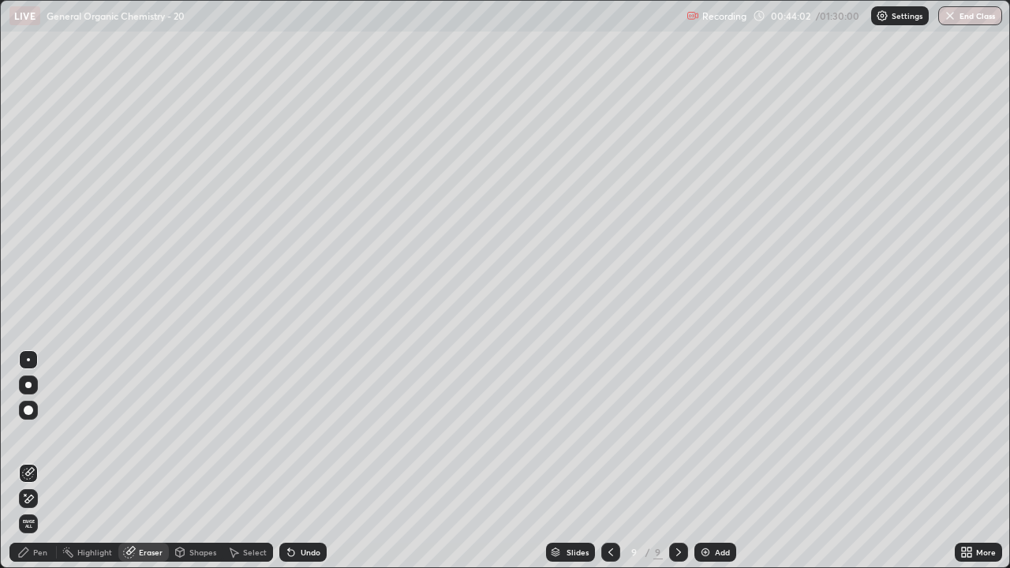
click at [41, 461] on div "Pen" at bounding box center [40, 552] width 14 height 8
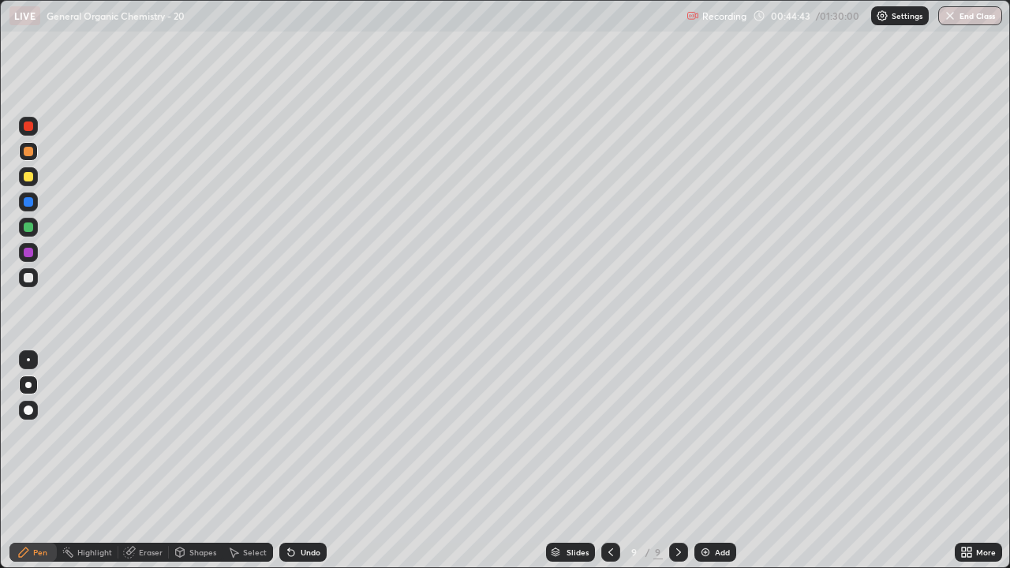
click at [33, 278] on div at bounding box center [28, 277] width 19 height 19
click at [27, 154] on div at bounding box center [28, 151] width 9 height 9
click at [28, 277] on div at bounding box center [28, 277] width 9 height 9
click at [677, 461] on icon at bounding box center [678, 552] width 5 height 8
click at [709, 461] on img at bounding box center [705, 552] width 13 height 13
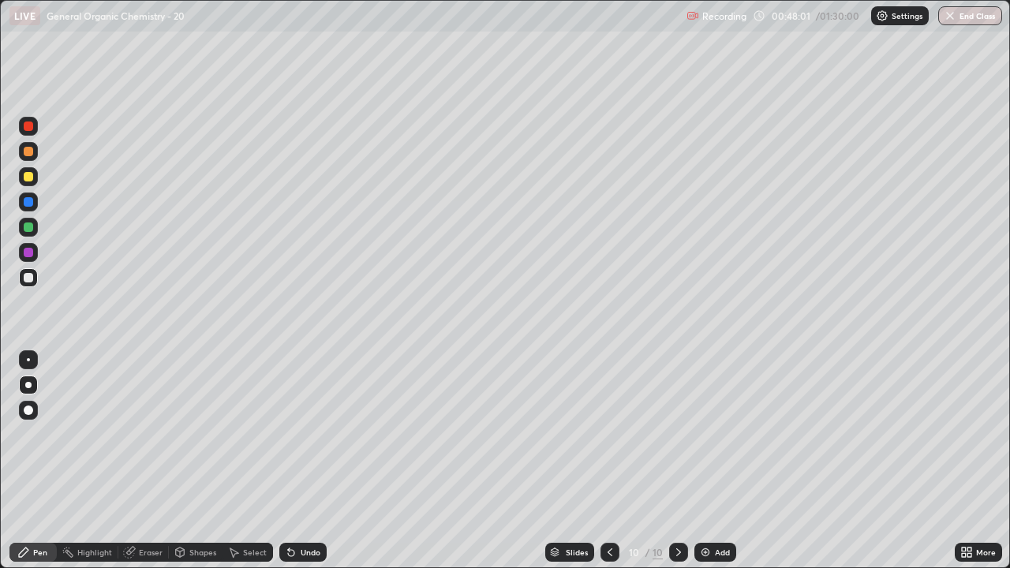
click at [32, 387] on div at bounding box center [28, 385] width 19 height 19
click at [28, 152] on div at bounding box center [28, 151] width 9 height 9
click at [29, 281] on div at bounding box center [28, 277] width 9 height 9
click at [29, 151] on div at bounding box center [28, 151] width 9 height 9
click at [28, 152] on div at bounding box center [28, 151] width 9 height 9
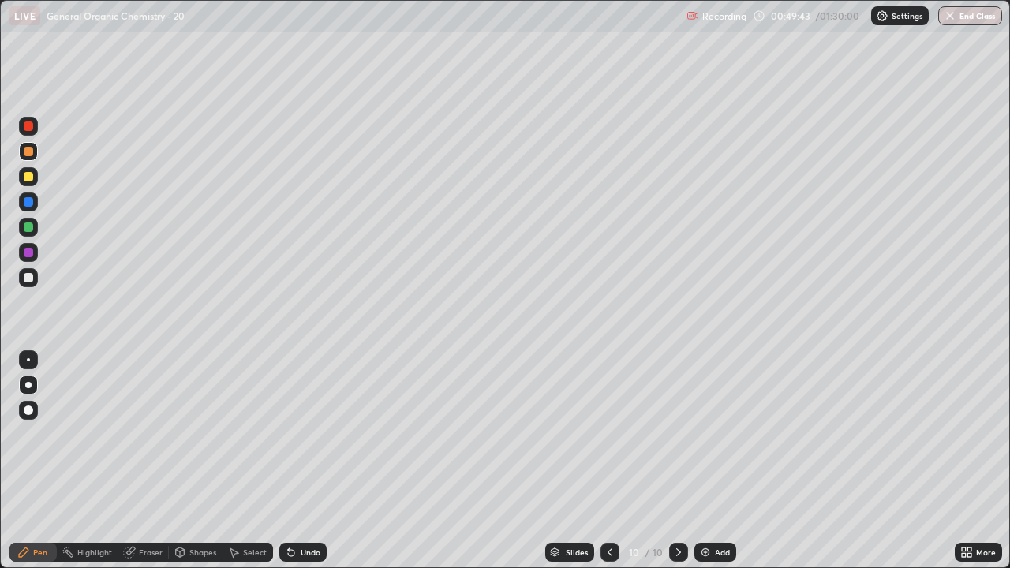
click at [28, 178] on div at bounding box center [28, 176] width 9 height 9
click at [27, 278] on div at bounding box center [28, 277] width 9 height 9
click at [31, 153] on div at bounding box center [28, 151] width 9 height 9
click at [30, 180] on div at bounding box center [28, 176] width 9 height 9
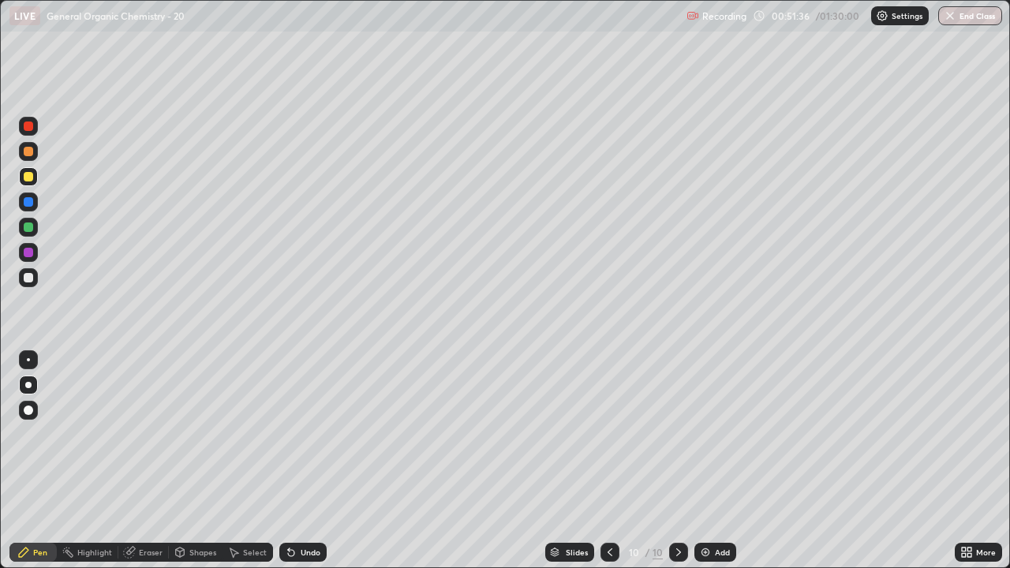
click at [35, 285] on div at bounding box center [28, 277] width 19 height 19
click at [29, 177] on div at bounding box center [28, 176] width 9 height 9
click at [28, 151] on div at bounding box center [28, 151] width 9 height 9
click at [30, 284] on div at bounding box center [28, 277] width 19 height 19
click at [28, 227] on div at bounding box center [28, 227] width 9 height 9
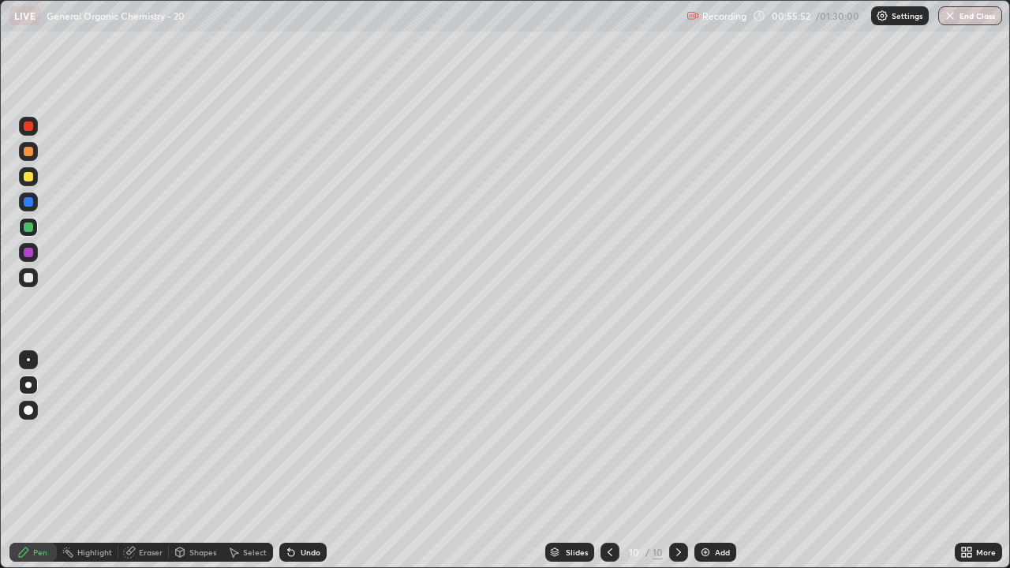
click at [720, 461] on div "Add" at bounding box center [715, 552] width 42 height 19
click at [28, 278] on div at bounding box center [28, 277] width 9 height 9
click at [31, 180] on div at bounding box center [28, 176] width 9 height 9
click at [28, 284] on div at bounding box center [28, 277] width 19 height 19
click at [28, 152] on div at bounding box center [28, 151] width 9 height 9
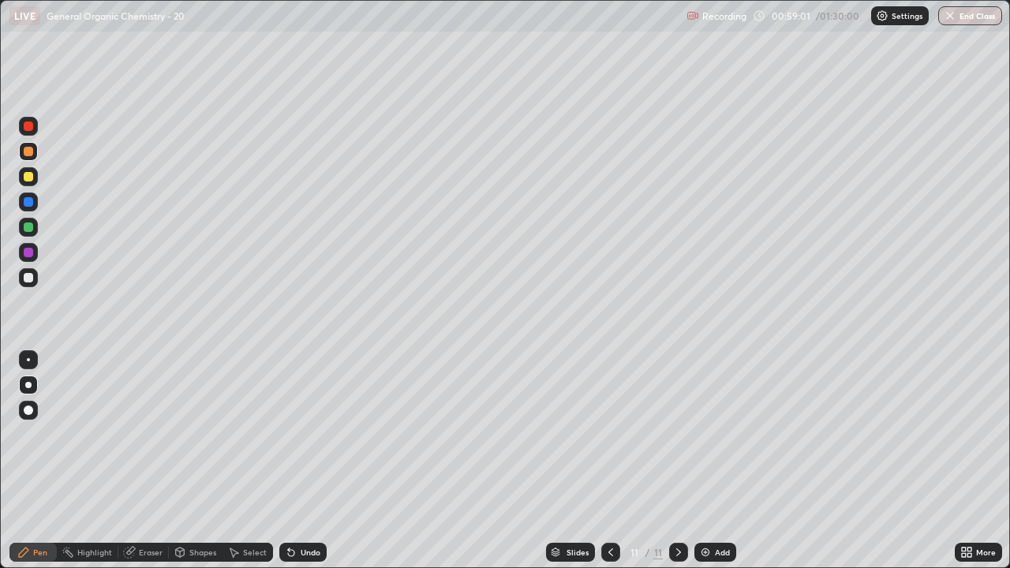
click at [28, 276] on div at bounding box center [28, 277] width 9 height 9
click at [28, 151] on div at bounding box center [28, 151] width 9 height 9
click at [24, 174] on div at bounding box center [28, 176] width 9 height 9
click at [709, 461] on img at bounding box center [705, 552] width 13 height 13
click at [607, 461] on icon at bounding box center [610, 552] width 13 height 13
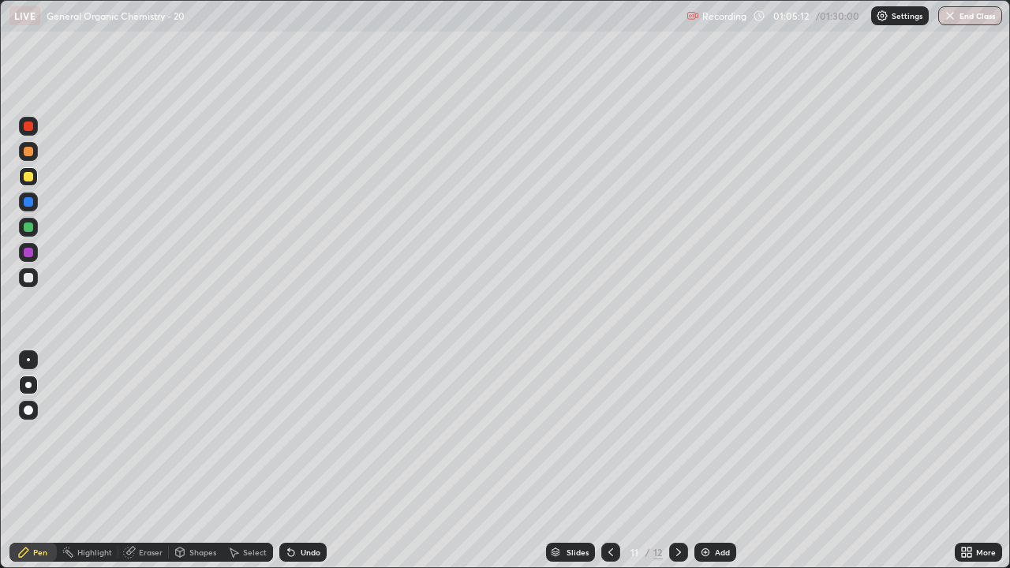
click at [677, 461] on icon at bounding box center [678, 552] width 13 height 13
click at [30, 275] on div at bounding box center [28, 277] width 9 height 9
click at [23, 177] on div at bounding box center [28, 176] width 19 height 19
click at [34, 281] on div at bounding box center [28, 277] width 19 height 19
click at [32, 151] on div at bounding box center [28, 151] width 9 height 9
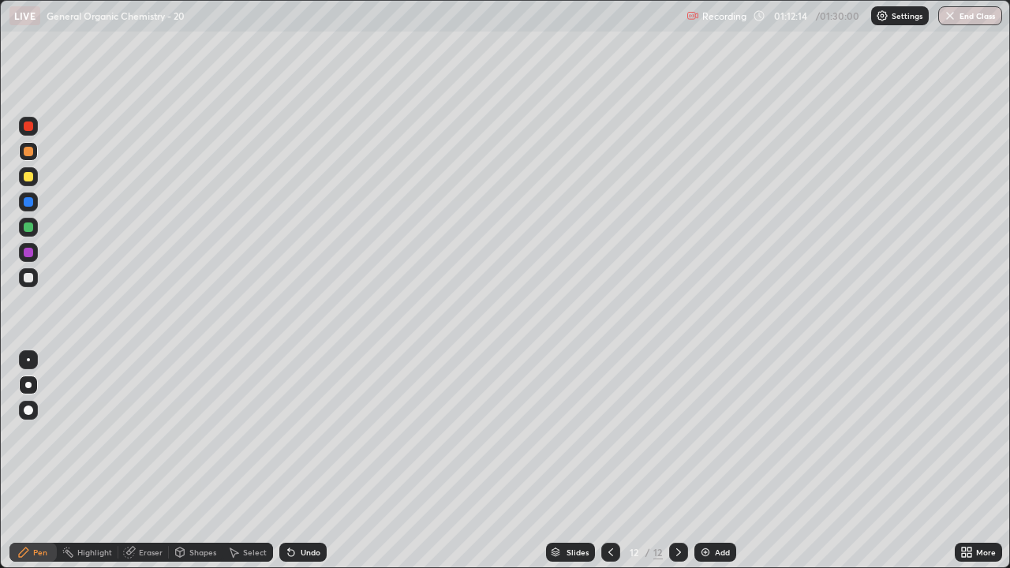
click at [708, 461] on img at bounding box center [705, 552] width 13 height 13
click at [28, 278] on div at bounding box center [28, 277] width 9 height 9
click at [150, 461] on div "Eraser" at bounding box center [151, 552] width 24 height 8
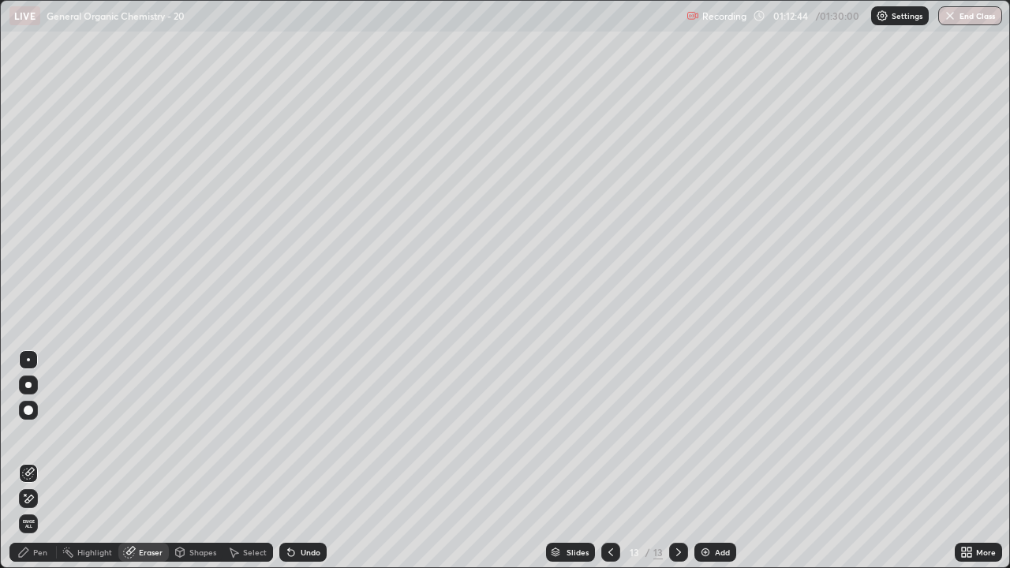
click at [40, 461] on div "Pen" at bounding box center [40, 552] width 14 height 8
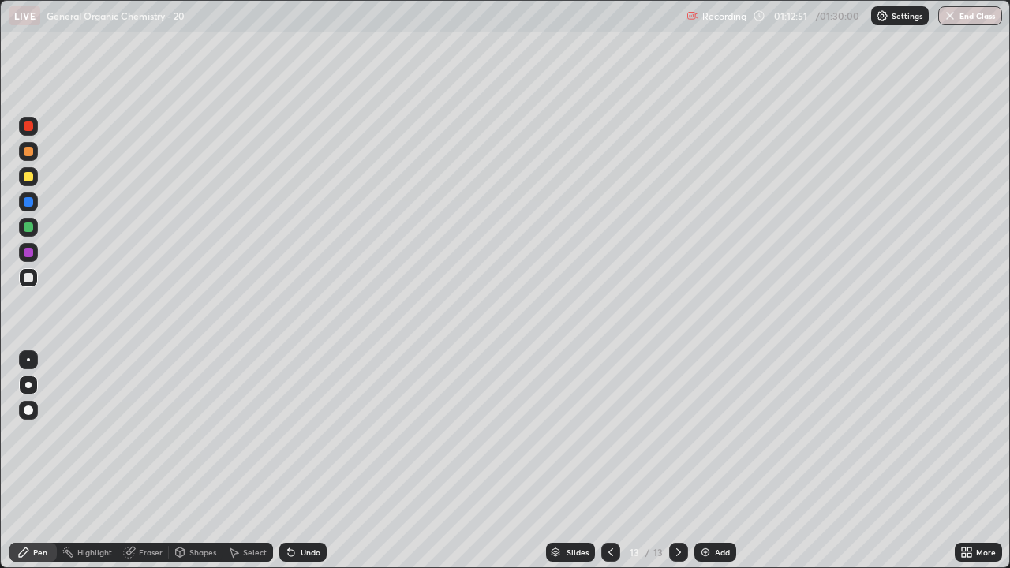
click at [29, 151] on div at bounding box center [28, 151] width 9 height 9
click at [31, 281] on div at bounding box center [28, 277] width 9 height 9
click at [28, 130] on div at bounding box center [28, 126] width 9 height 9
click at [28, 151] on div at bounding box center [28, 151] width 9 height 9
click at [36, 159] on div at bounding box center [28, 151] width 19 height 19
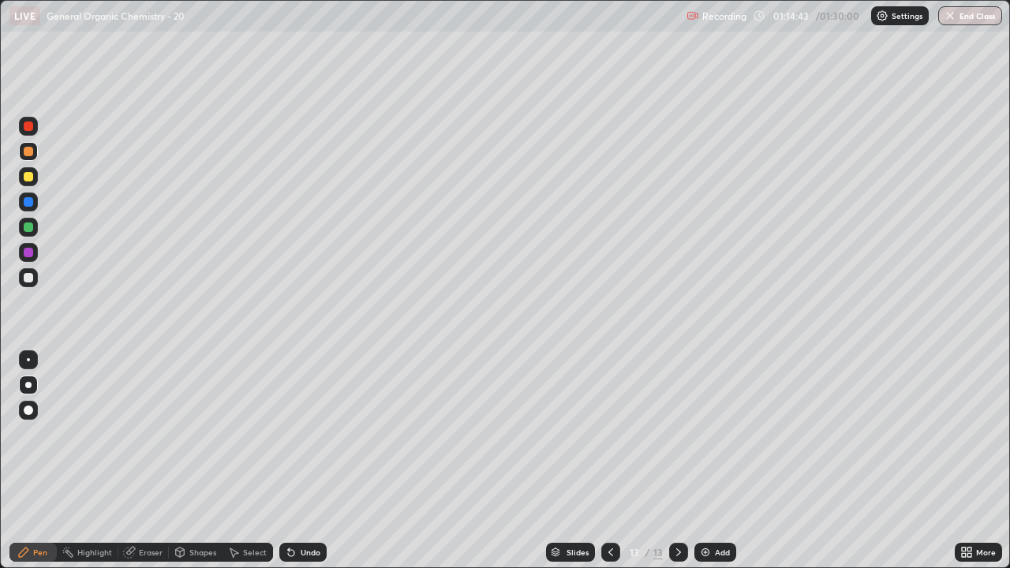
click at [31, 278] on div at bounding box center [28, 277] width 9 height 9
click at [29, 151] on div at bounding box center [28, 151] width 9 height 9
click at [25, 279] on div at bounding box center [28, 277] width 9 height 9
click at [152, 461] on div "Eraser" at bounding box center [151, 552] width 24 height 8
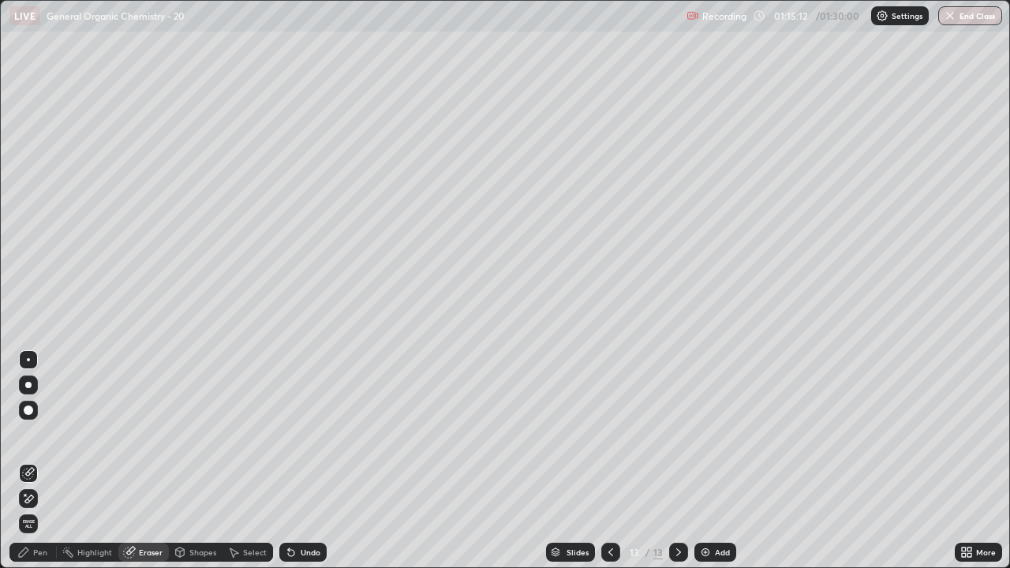
click at [44, 461] on div "Pen" at bounding box center [40, 552] width 14 height 8
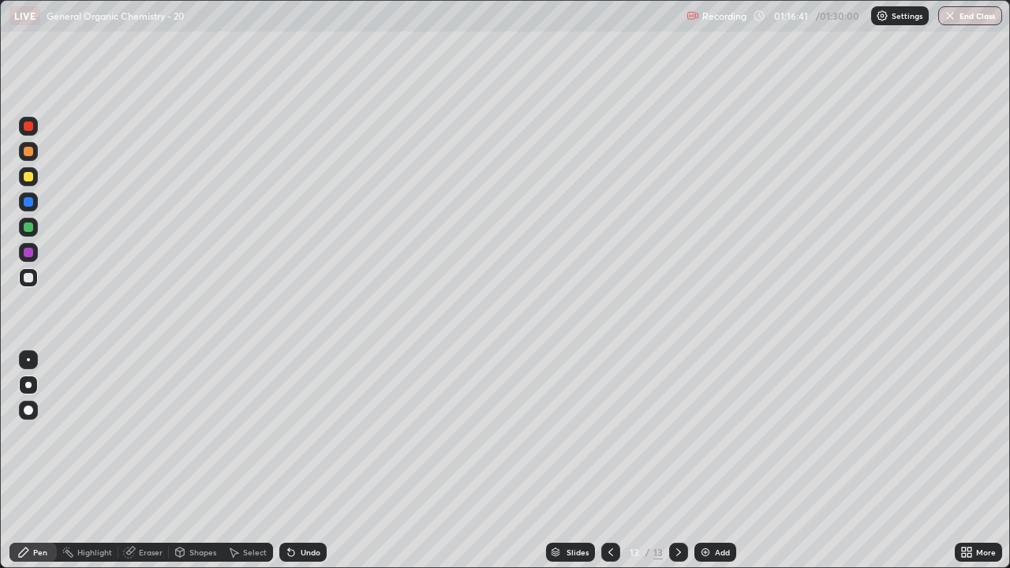
click at [158, 461] on div "Eraser" at bounding box center [143, 552] width 50 height 19
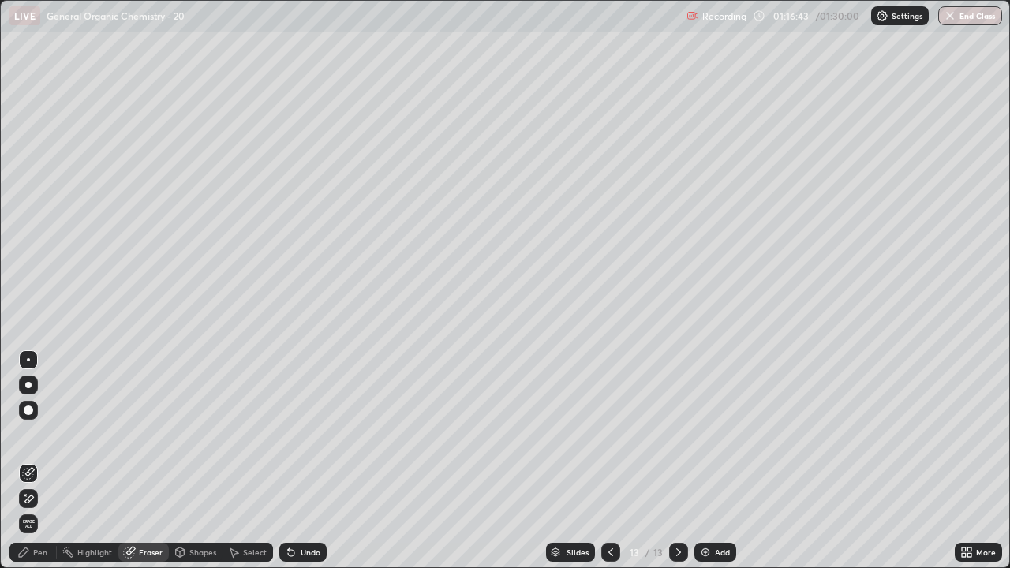
click at [37, 461] on div "Pen" at bounding box center [40, 552] width 14 height 8
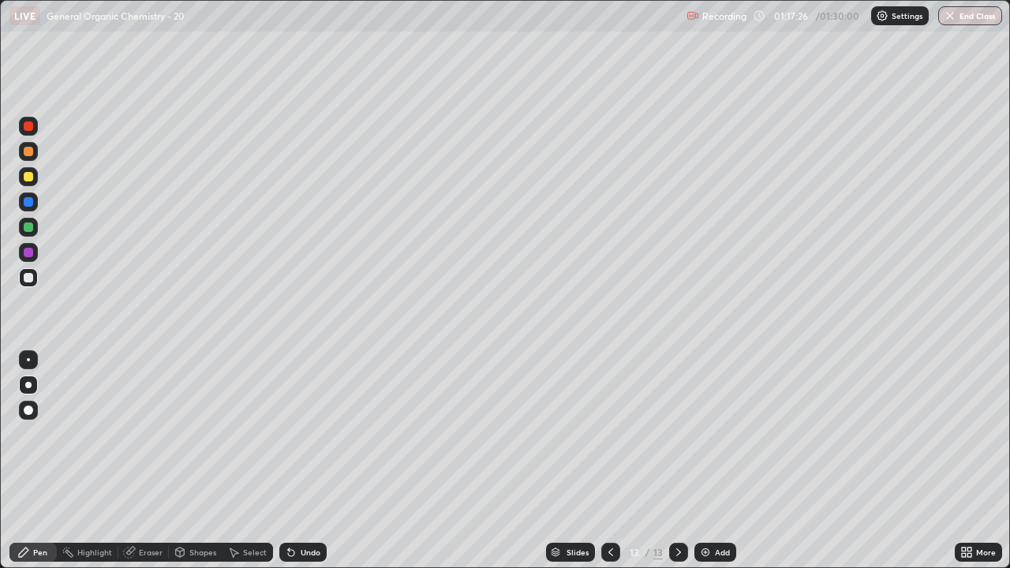
click at [32, 150] on div at bounding box center [28, 151] width 9 height 9
click at [34, 178] on div at bounding box center [28, 176] width 19 height 19
click at [26, 180] on div at bounding box center [28, 176] width 9 height 9
click at [710, 461] on div "Add" at bounding box center [715, 552] width 42 height 19
click at [26, 278] on div at bounding box center [28, 277] width 9 height 9
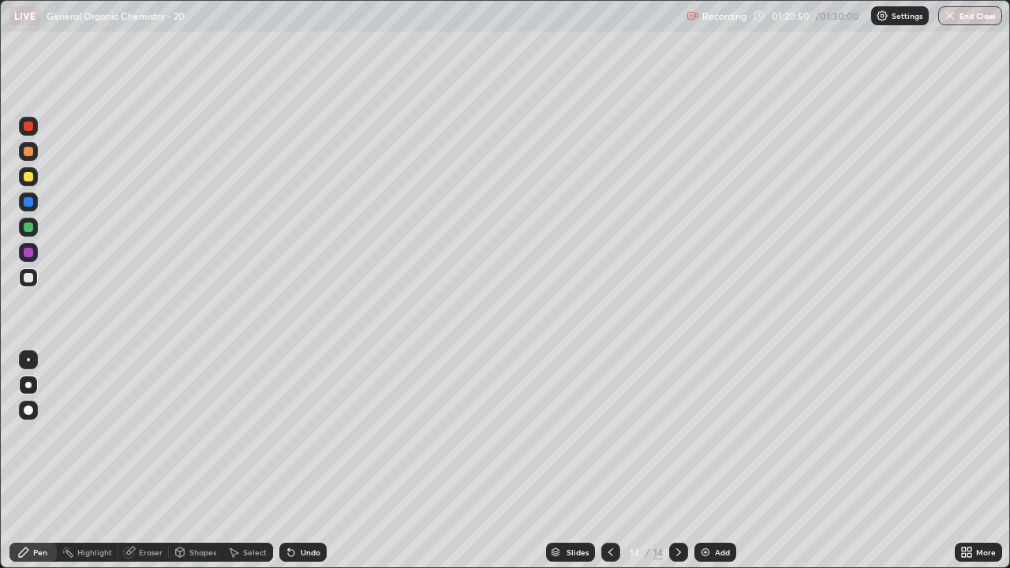
click at [31, 178] on div at bounding box center [28, 176] width 9 height 9
click at [609, 461] on icon at bounding box center [610, 552] width 13 height 13
click at [674, 461] on icon at bounding box center [678, 552] width 13 height 13
click at [28, 276] on div at bounding box center [28, 277] width 9 height 9
click at [705, 461] on img at bounding box center [705, 552] width 13 height 13
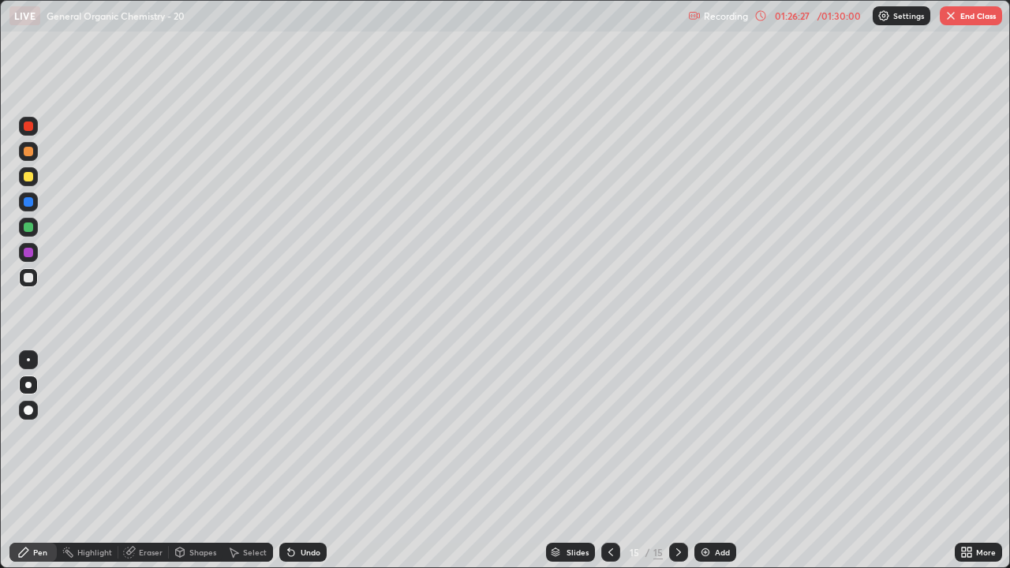
click at [33, 279] on div at bounding box center [28, 277] width 19 height 19
click at [32, 154] on div at bounding box center [28, 151] width 9 height 9
click at [142, 461] on div "Eraser" at bounding box center [151, 552] width 24 height 8
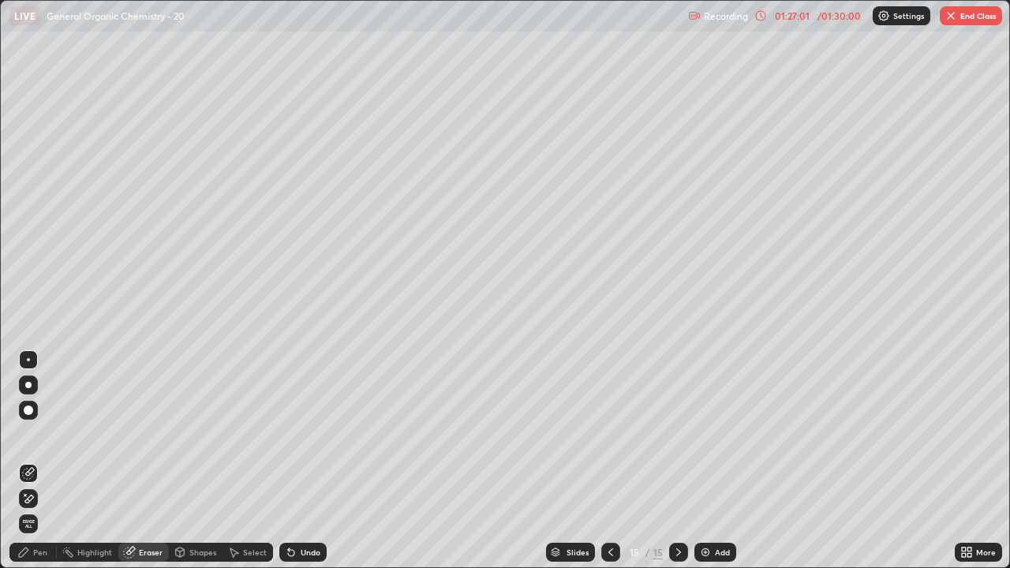
click at [28, 461] on icon at bounding box center [23, 552] width 13 height 13
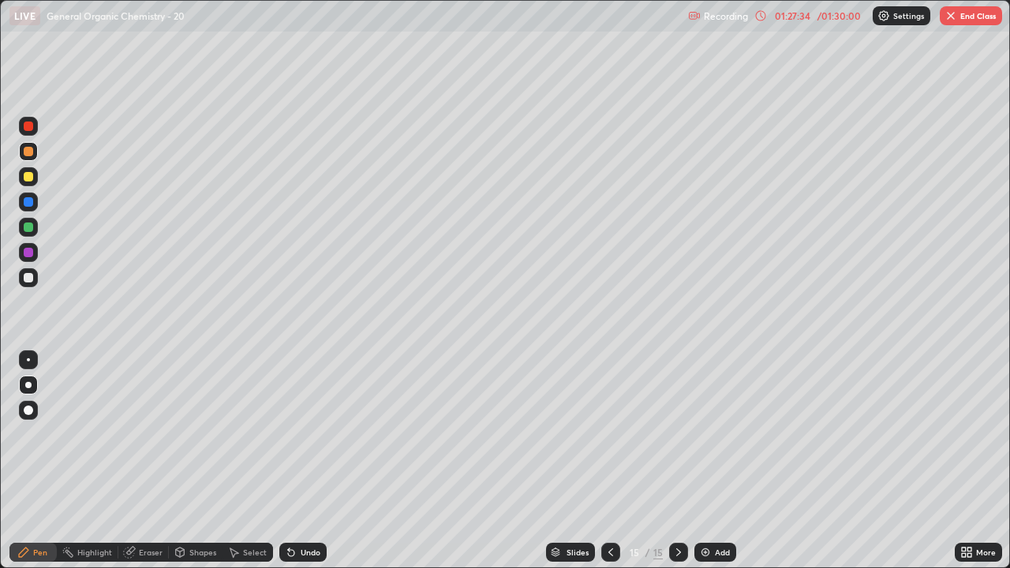
click at [28, 178] on div at bounding box center [28, 176] width 9 height 9
click at [608, 461] on icon at bounding box center [610, 552] width 13 height 13
click at [677, 461] on icon at bounding box center [678, 552] width 13 height 13
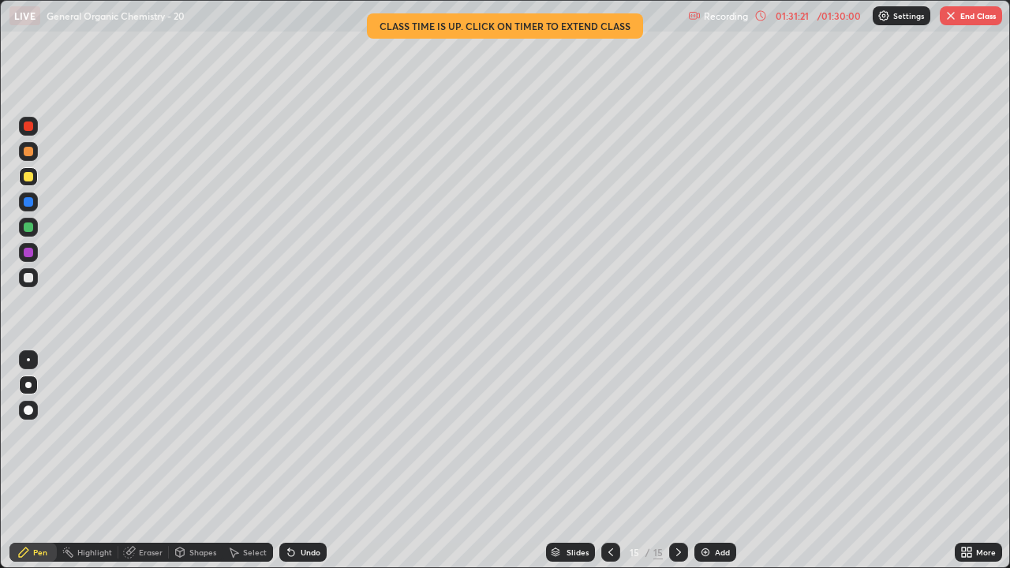
click at [978, 17] on button "End Class" at bounding box center [971, 15] width 62 height 19
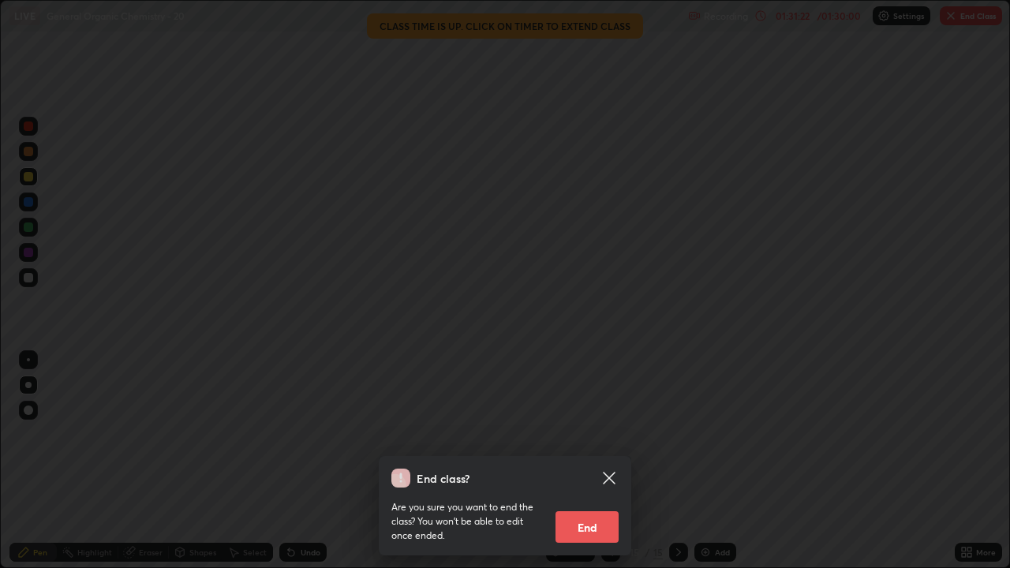
click at [597, 461] on button "End" at bounding box center [586, 527] width 63 height 32
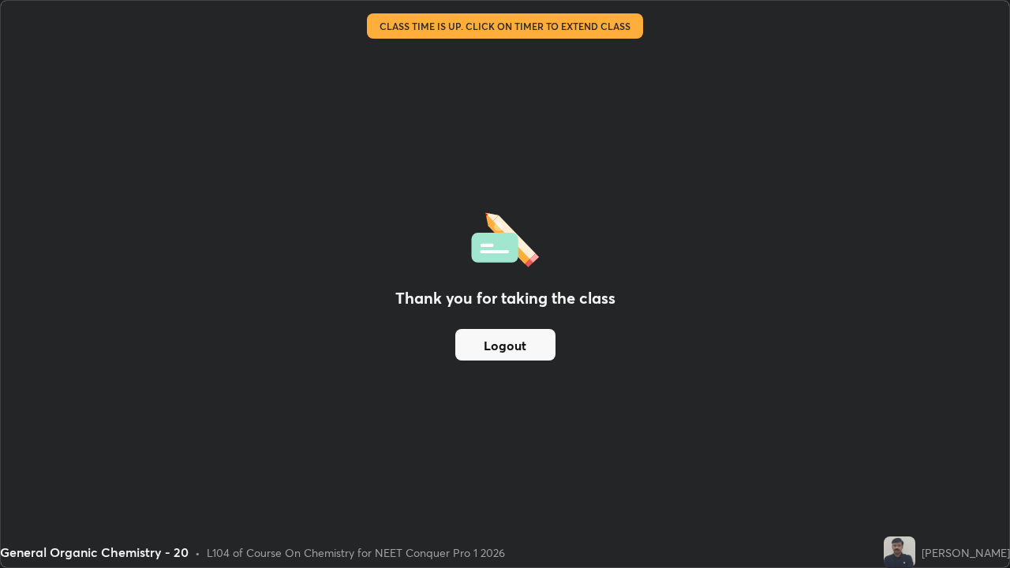
click at [517, 338] on button "Logout" at bounding box center [505, 345] width 100 height 32
